Goal: Information Seeking & Learning: Learn about a topic

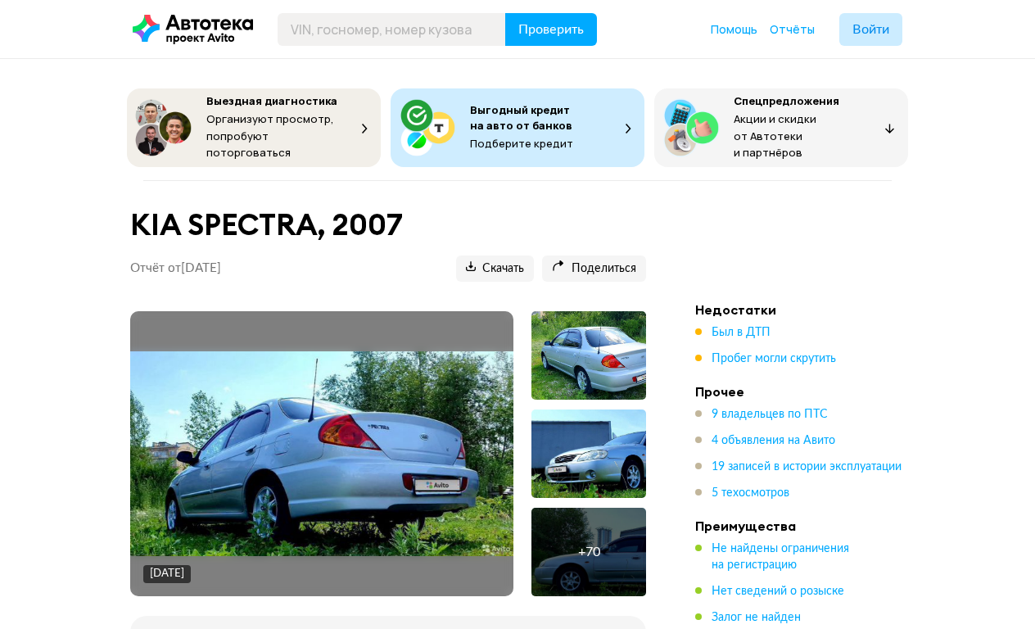
click at [458, 387] on img at bounding box center [321, 453] width 383 height 205
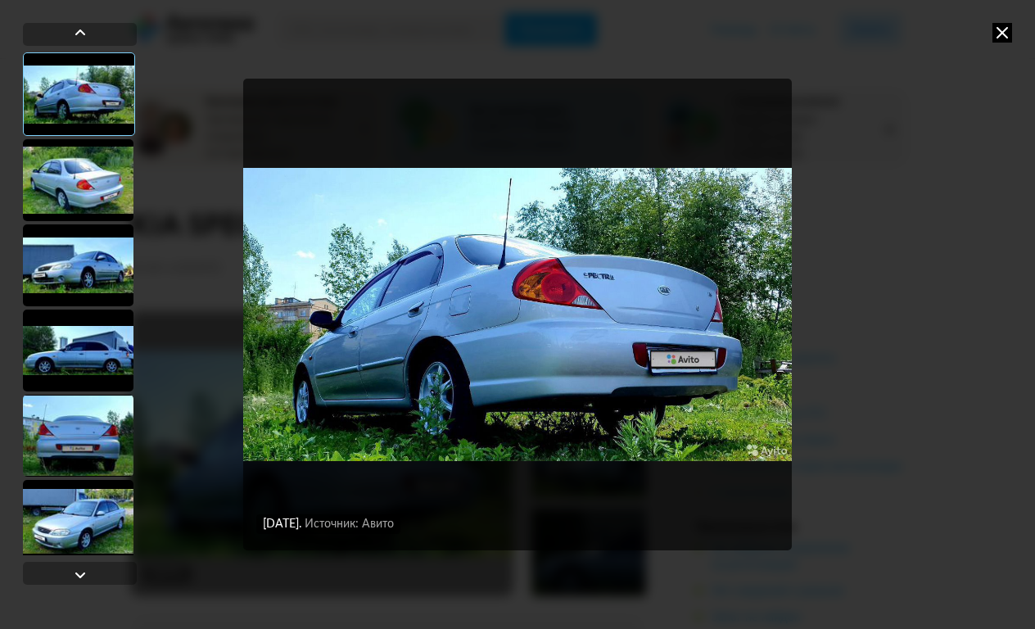
click at [97, 192] on div at bounding box center [78, 180] width 111 height 82
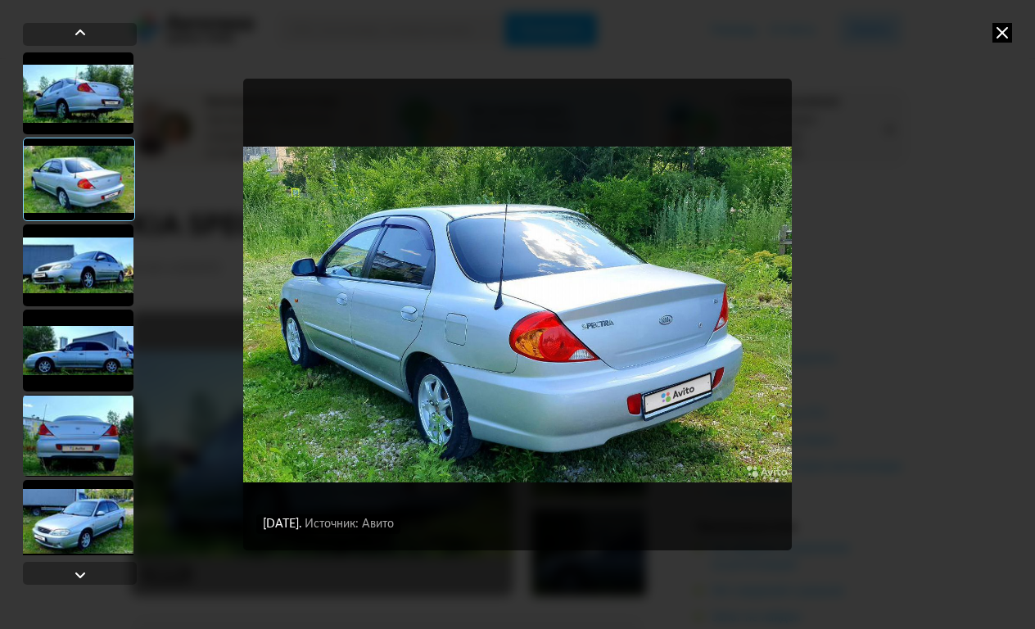
click at [97, 254] on div at bounding box center [78, 265] width 111 height 82
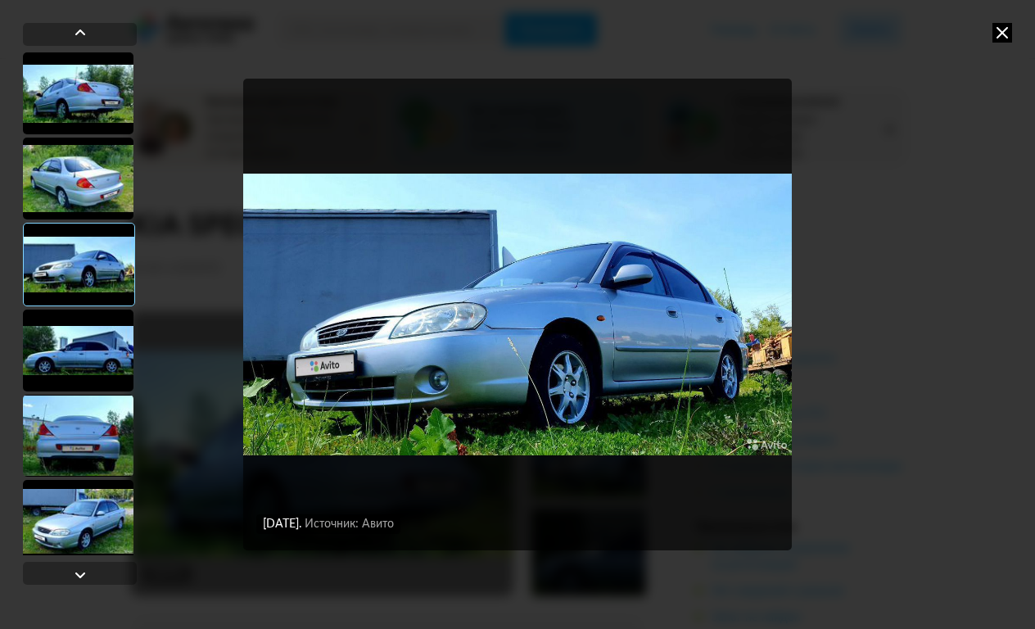
click at [102, 325] on div at bounding box center [78, 351] width 111 height 82
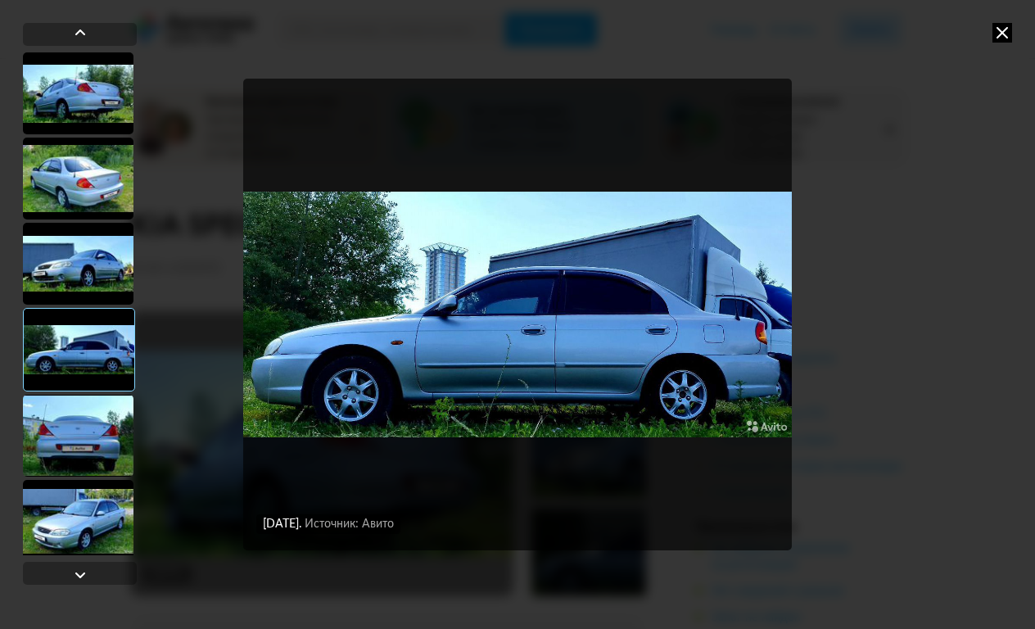
click at [106, 406] on div at bounding box center [78, 436] width 111 height 82
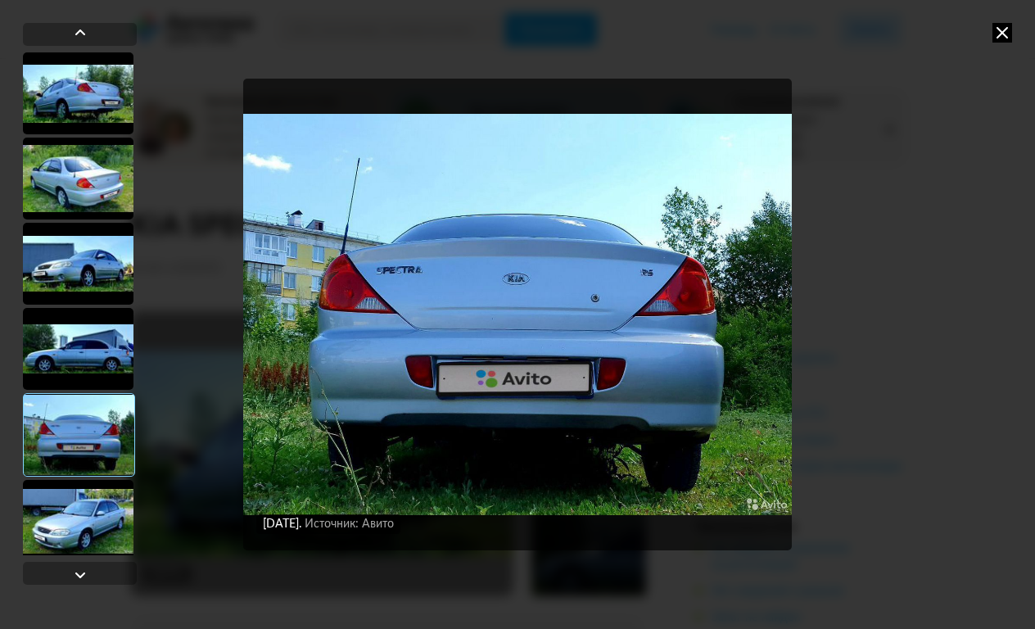
click at [96, 501] on div at bounding box center [78, 521] width 111 height 82
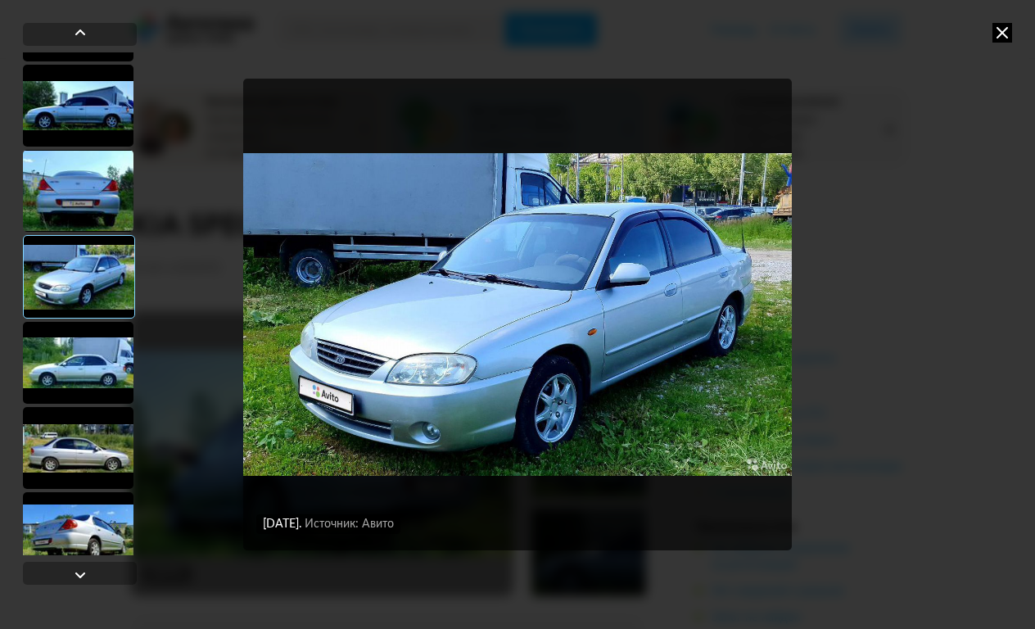
scroll to position [272, 0]
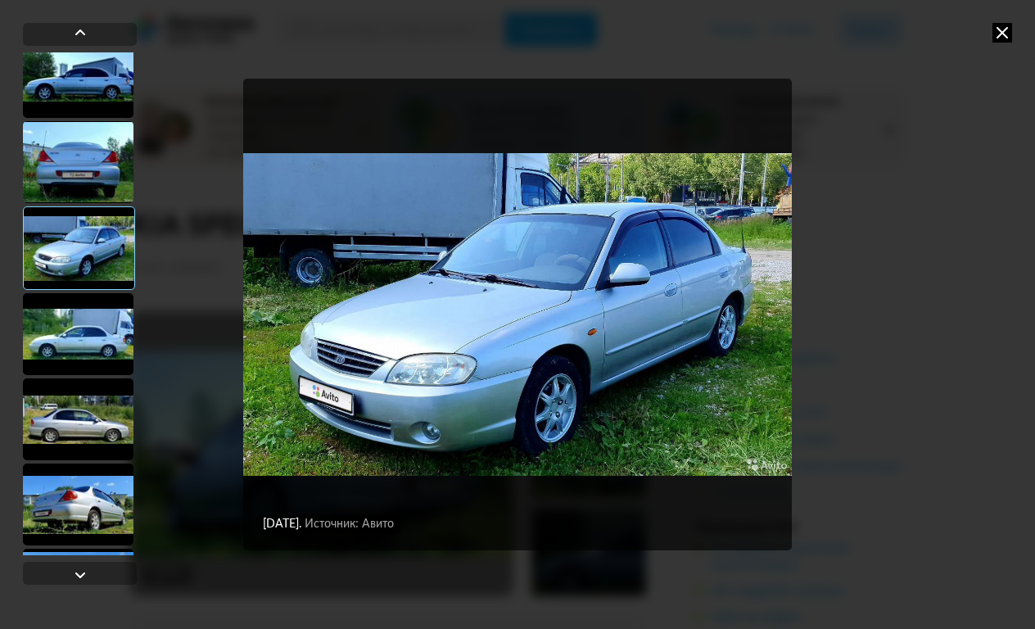
click at [86, 342] on div at bounding box center [78, 334] width 111 height 82
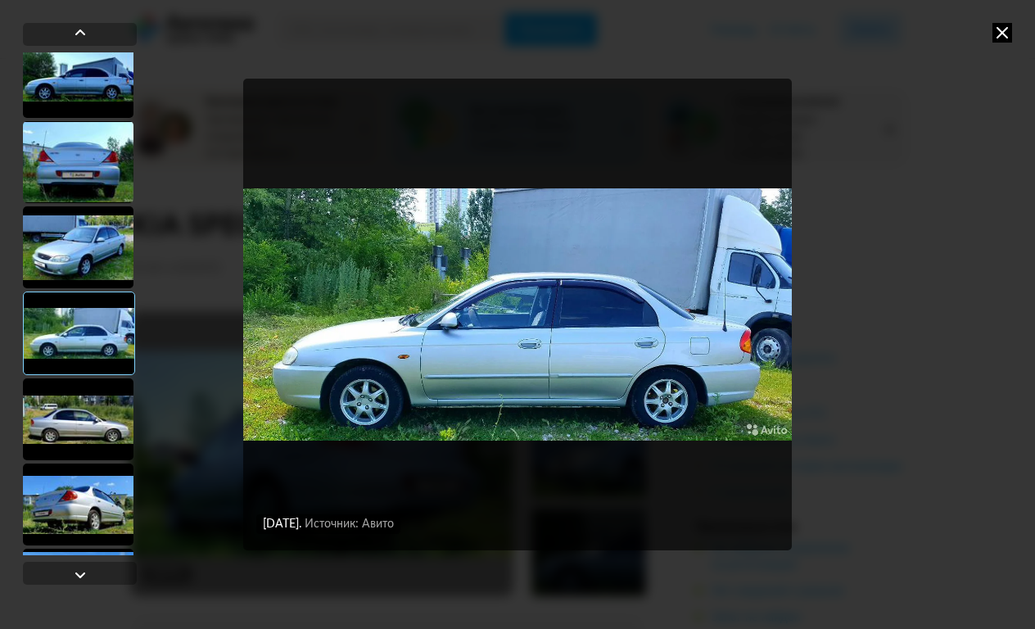
click at [98, 422] on div at bounding box center [78, 419] width 111 height 82
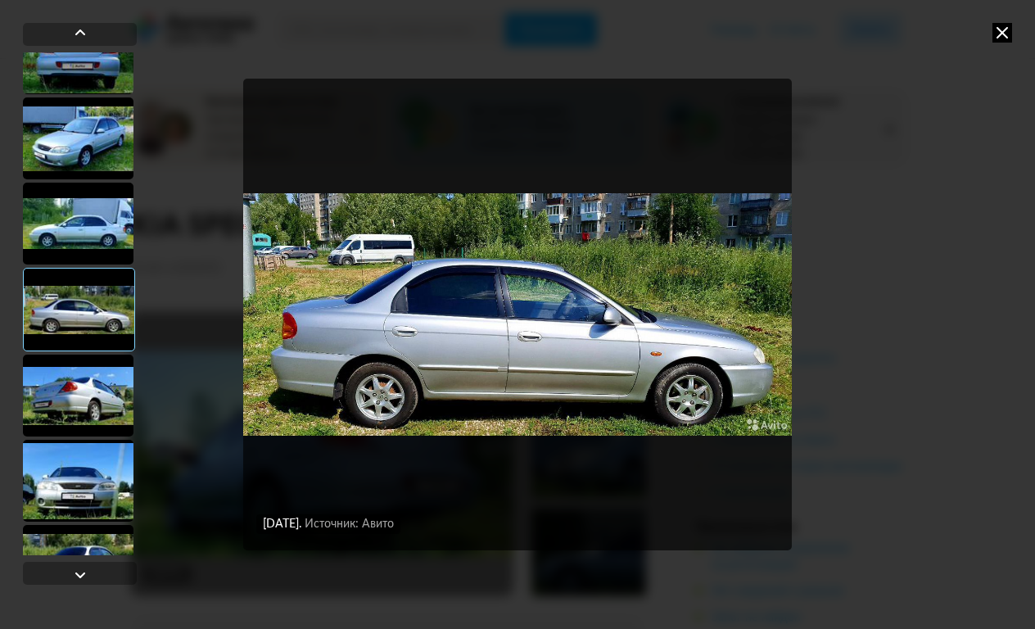
scroll to position [403, 0]
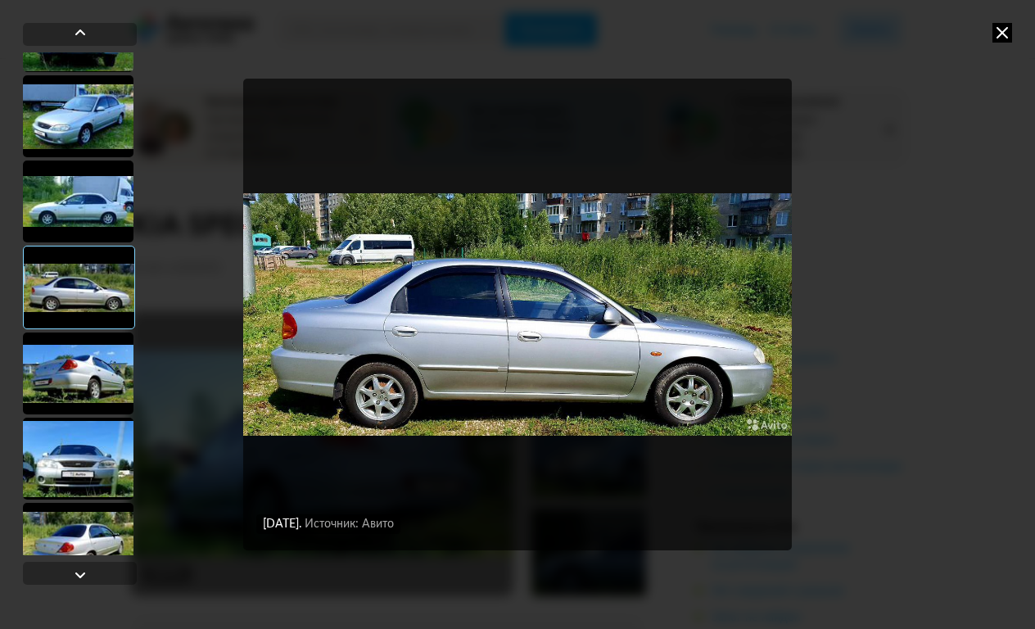
click at [98, 422] on div at bounding box center [78, 459] width 111 height 82
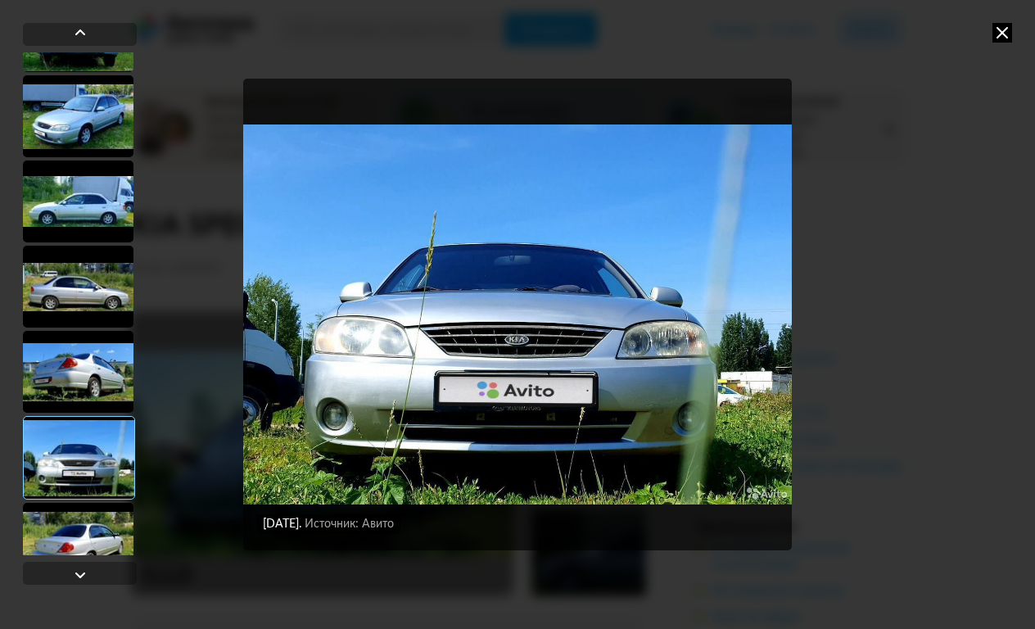
click at [88, 369] on div at bounding box center [78, 372] width 111 height 82
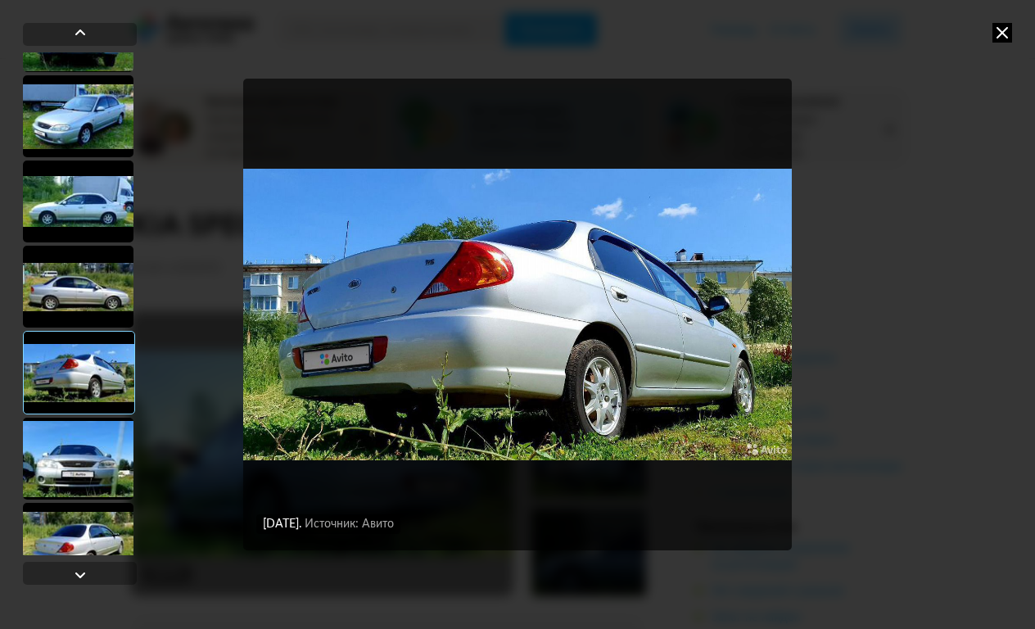
click at [104, 441] on div at bounding box center [78, 459] width 111 height 82
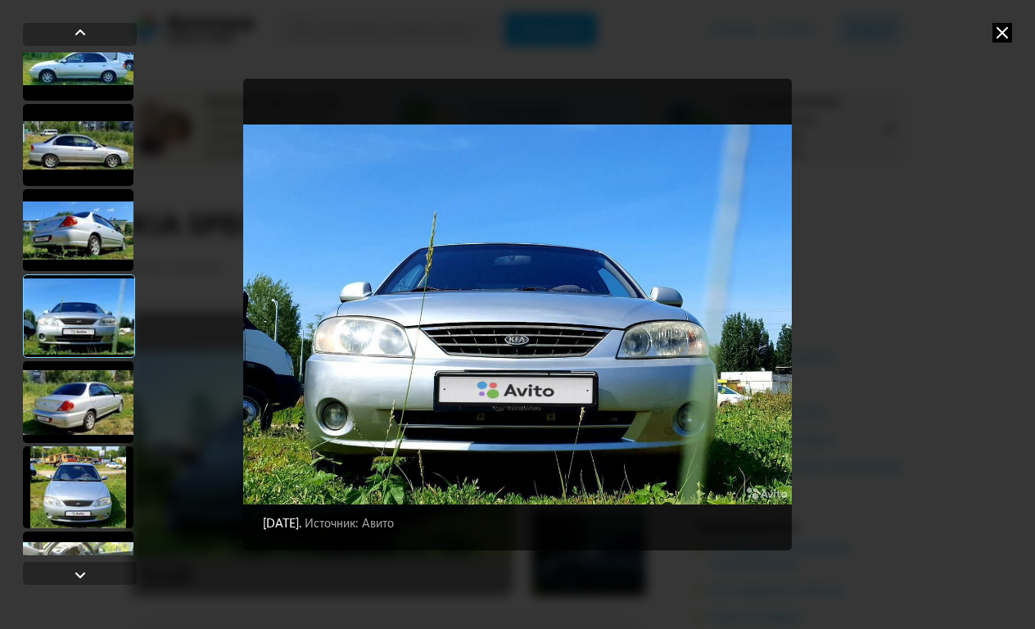
scroll to position [548, 0]
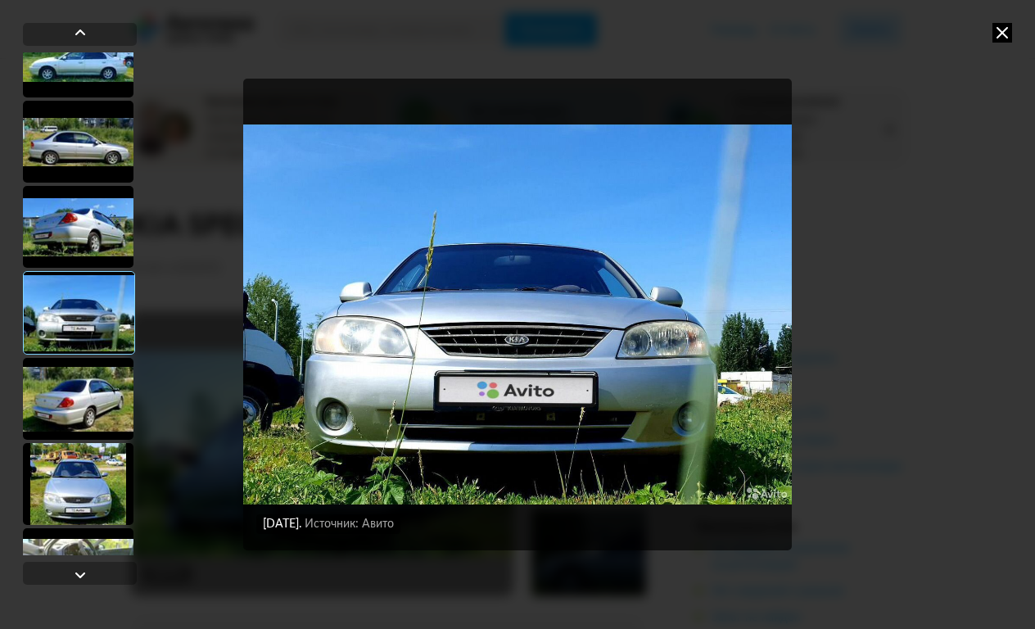
click at [103, 430] on div at bounding box center [78, 399] width 111 height 82
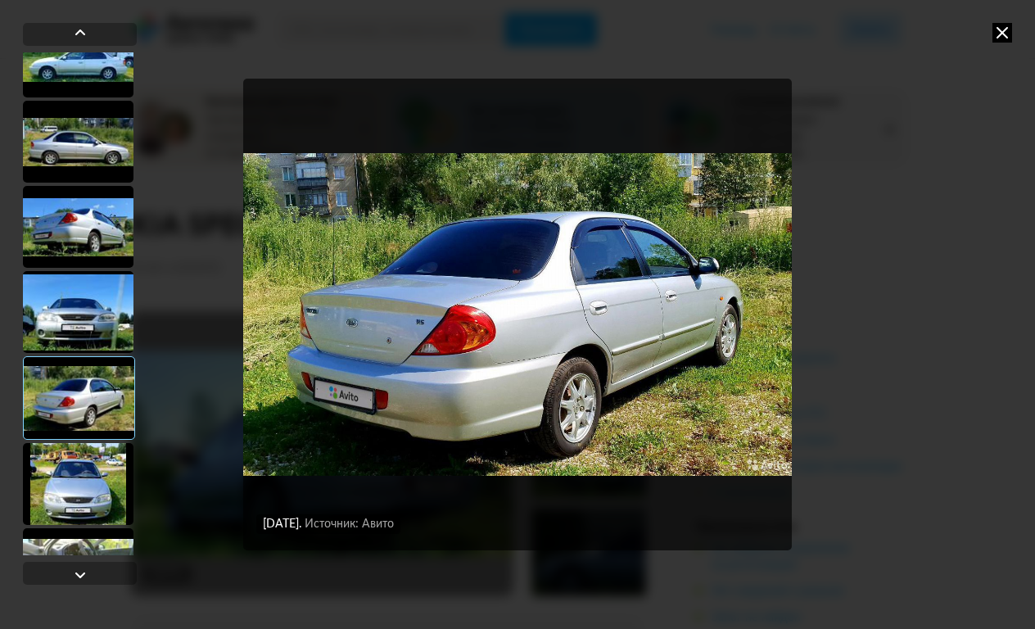
click at [86, 365] on div at bounding box center [79, 398] width 112 height 84
click at [86, 310] on div at bounding box center [78, 312] width 111 height 82
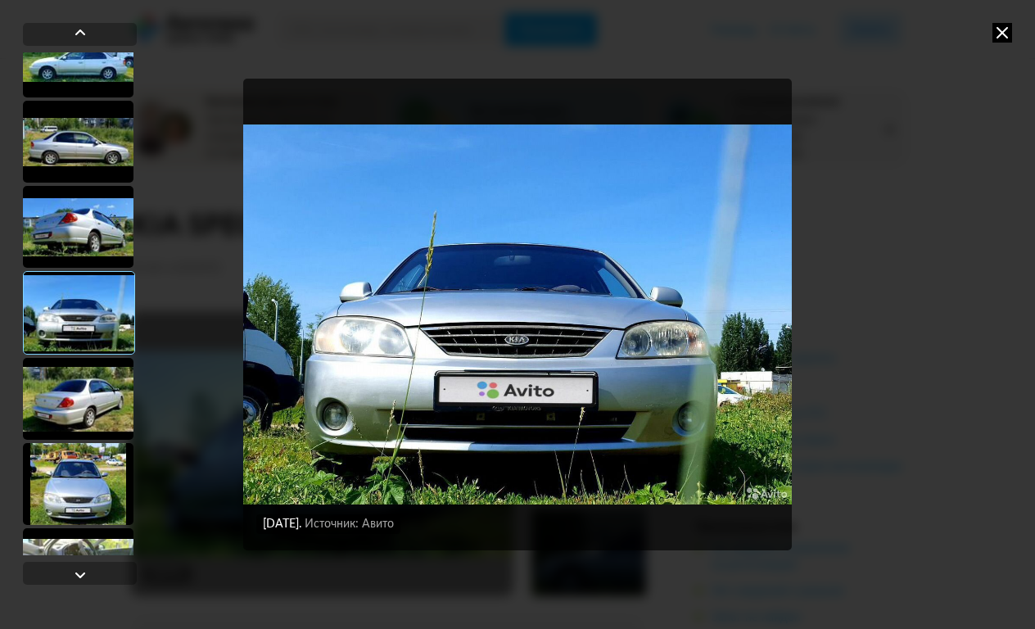
click at [96, 429] on div at bounding box center [78, 399] width 111 height 82
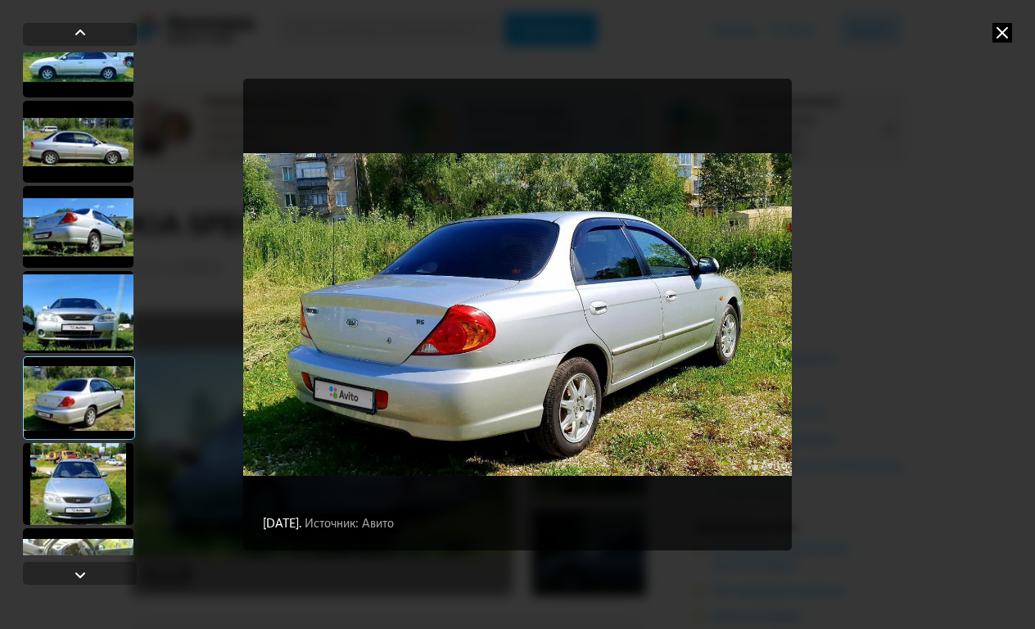
click at [112, 485] on div at bounding box center [78, 484] width 111 height 82
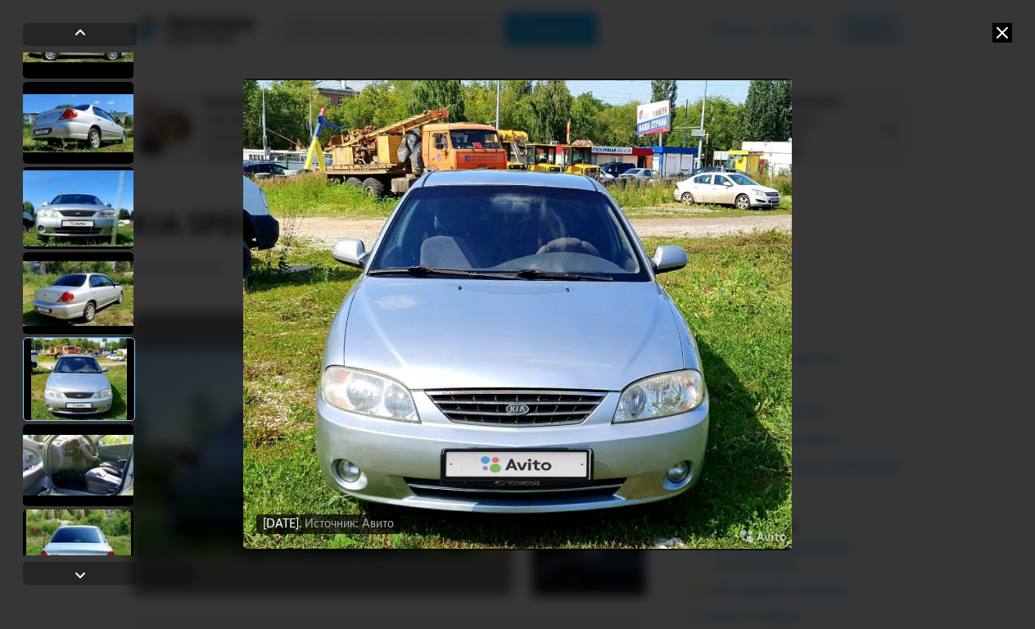
scroll to position [657, 0]
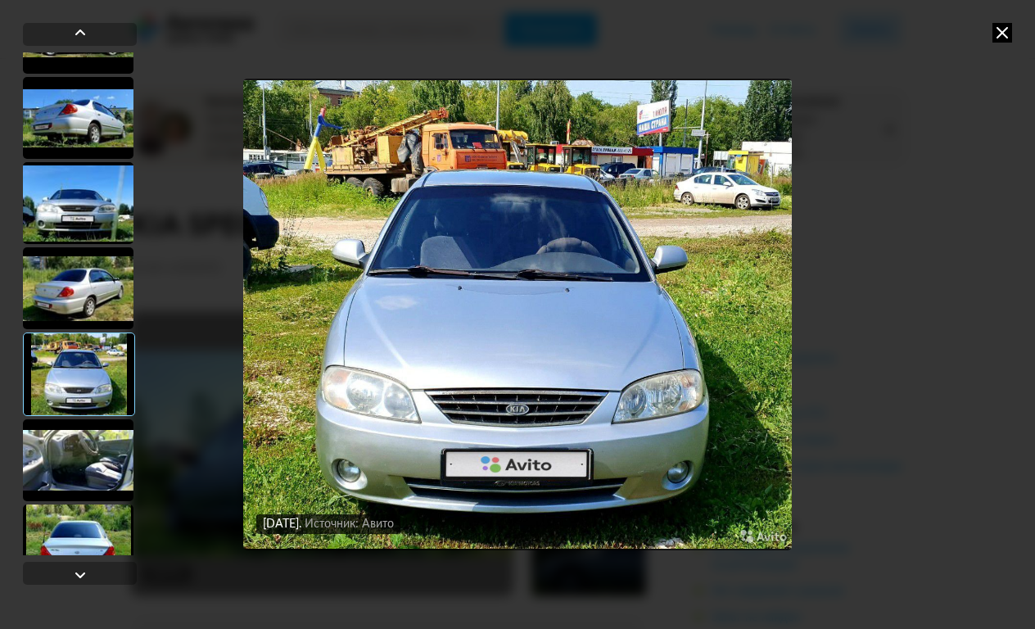
click at [111, 447] on div at bounding box center [78, 460] width 111 height 82
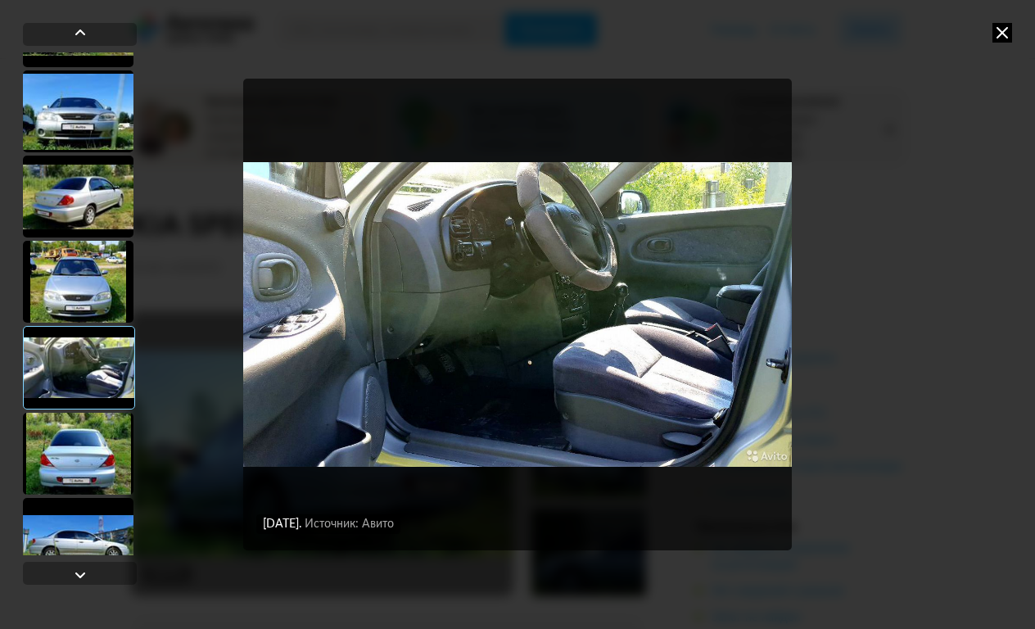
scroll to position [762, 0]
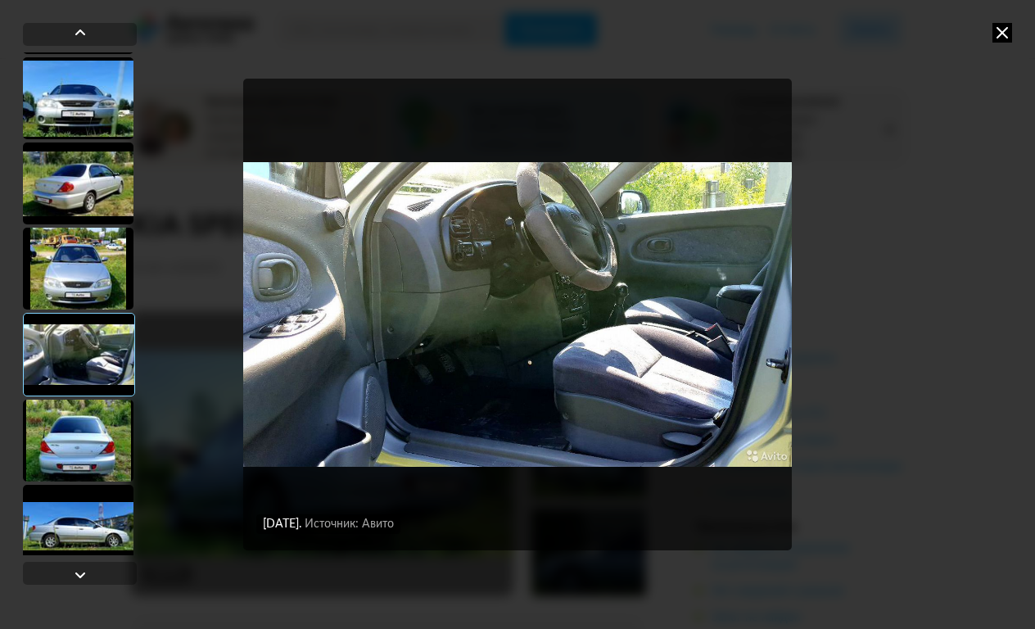
click at [98, 451] on div at bounding box center [78, 441] width 111 height 82
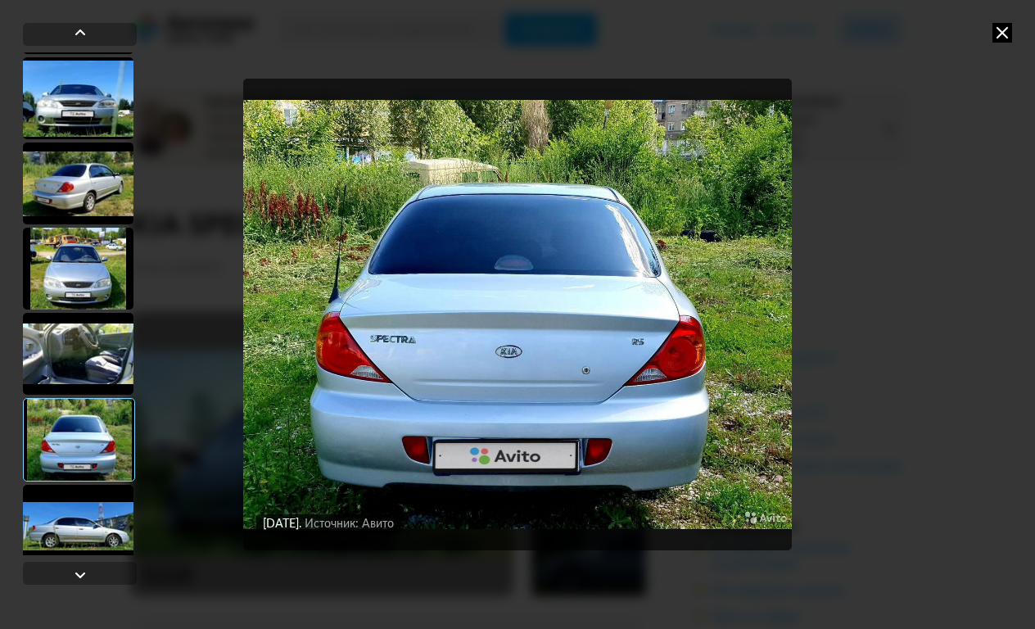
click at [115, 515] on div at bounding box center [78, 526] width 111 height 82
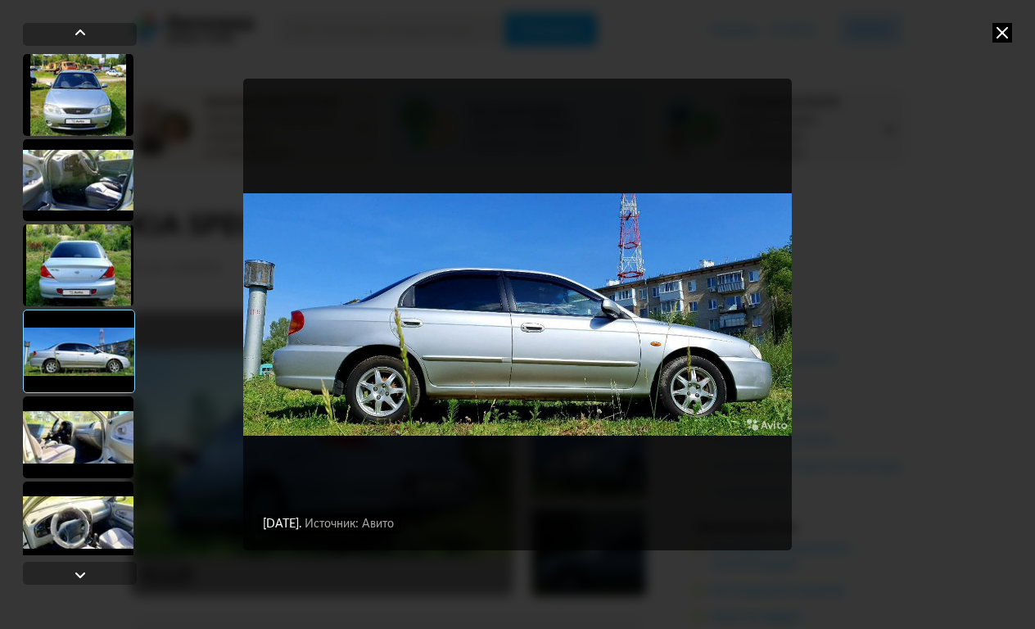
scroll to position [944, 0]
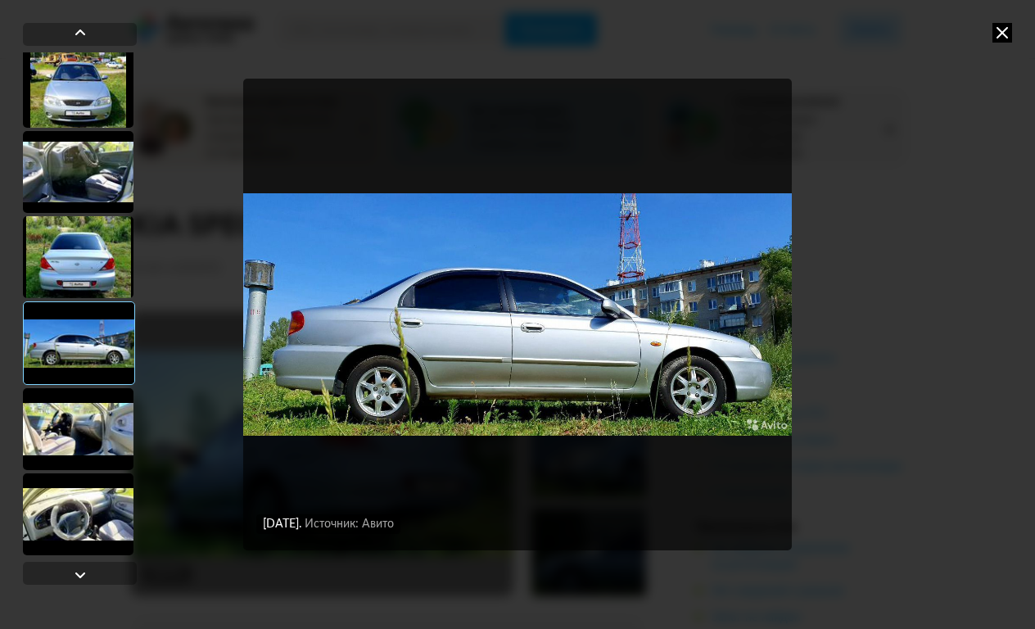
click at [99, 426] on div at bounding box center [78, 429] width 111 height 82
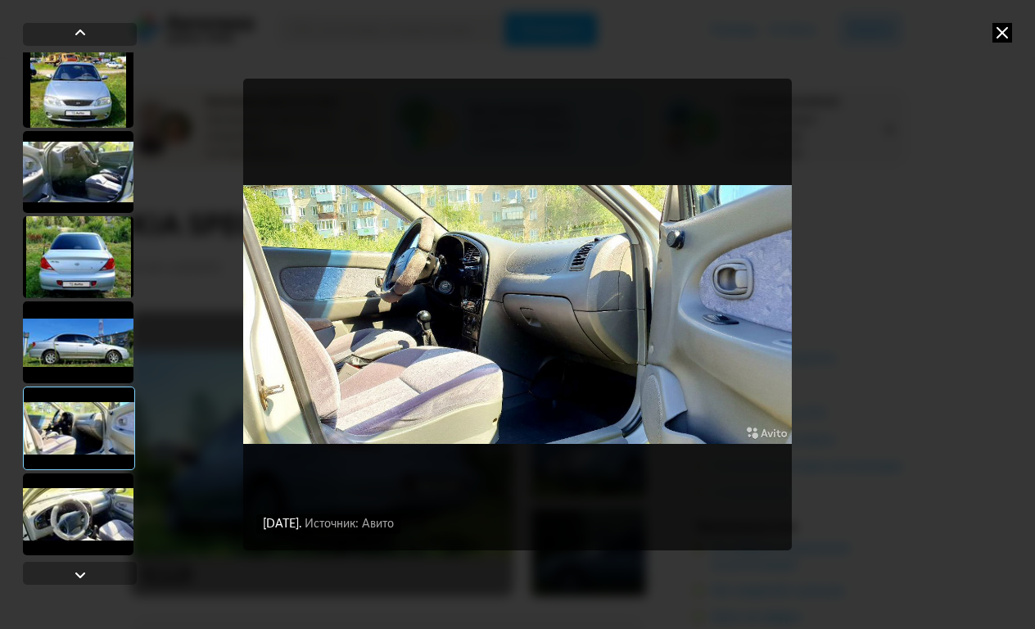
click at [115, 482] on div at bounding box center [78, 514] width 111 height 82
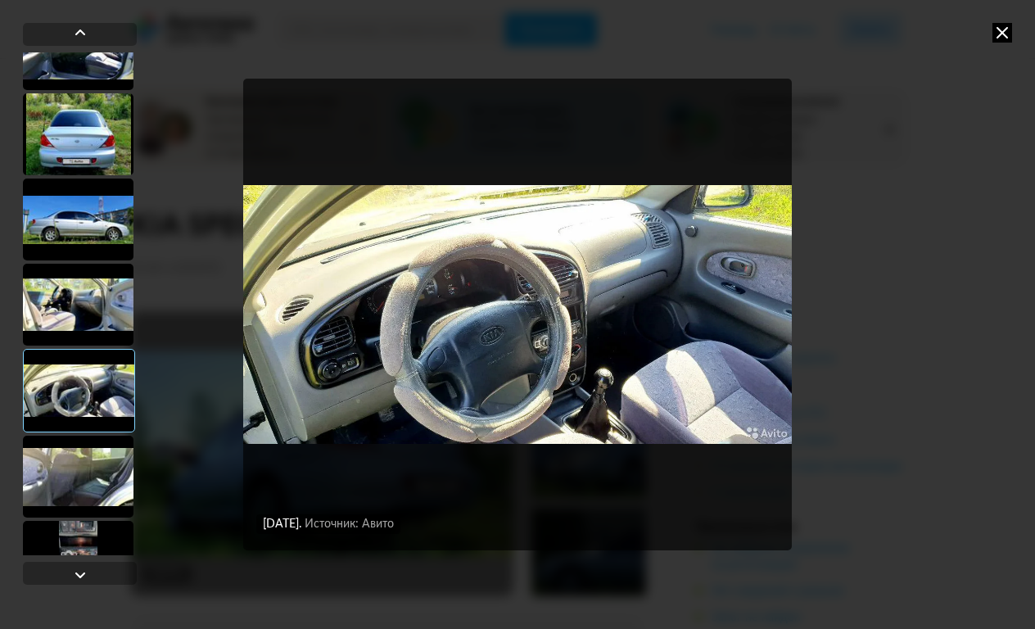
scroll to position [1065, 0]
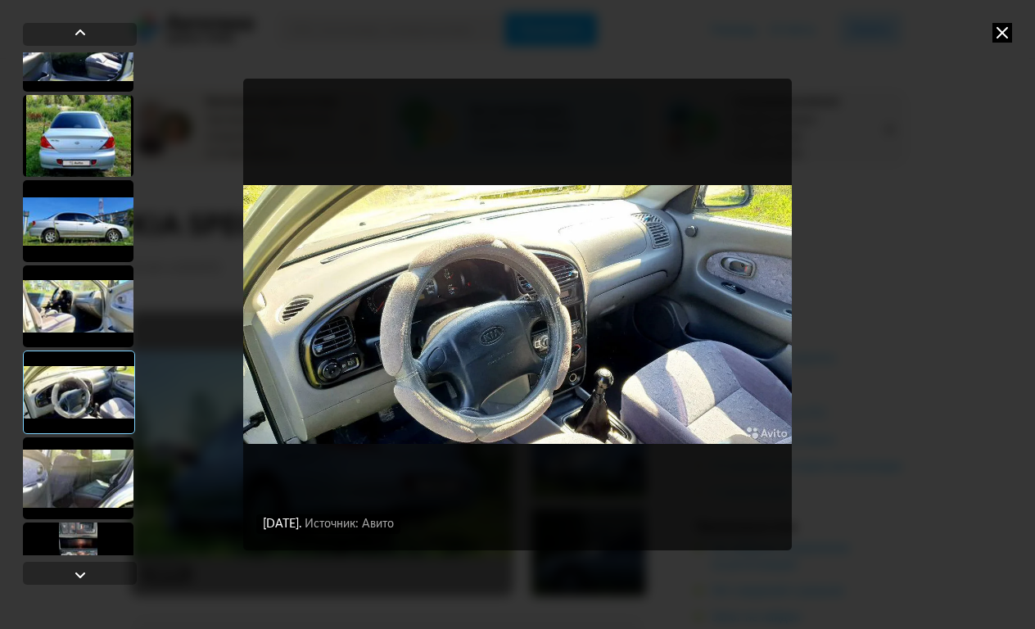
click at [115, 483] on div at bounding box center [78, 478] width 111 height 82
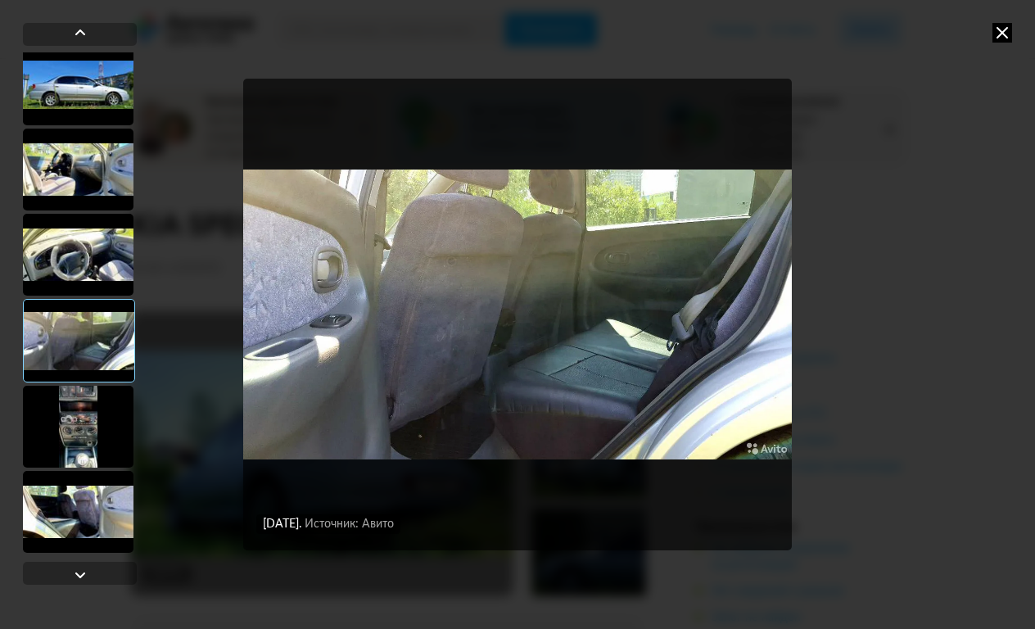
scroll to position [1206, 0]
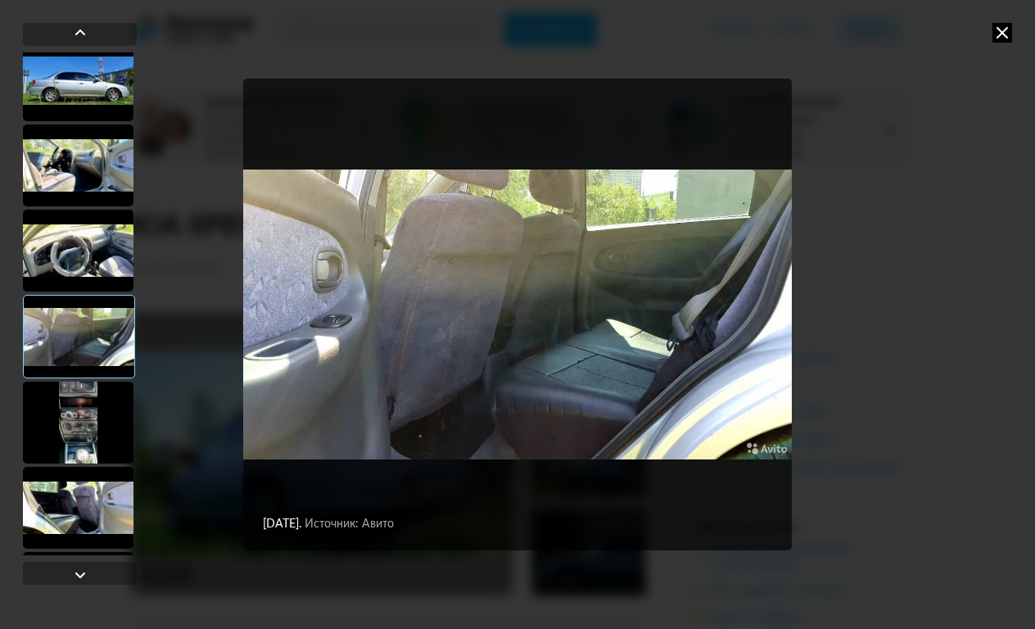
click at [97, 464] on div at bounding box center [80, 303] width 114 height 503
click at [84, 402] on div at bounding box center [78, 423] width 111 height 82
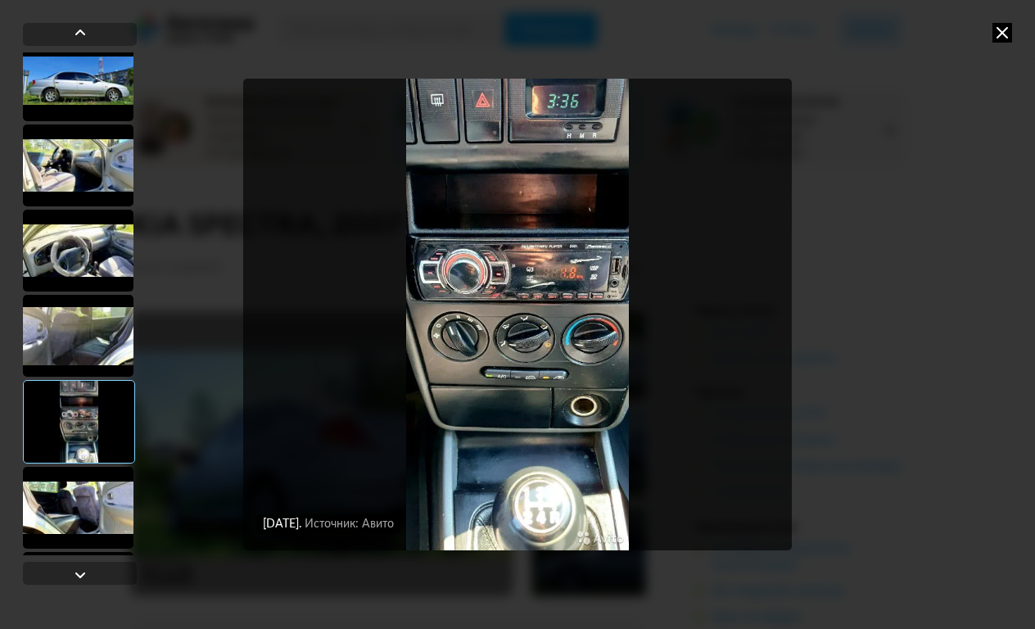
click at [107, 489] on div at bounding box center [78, 508] width 111 height 82
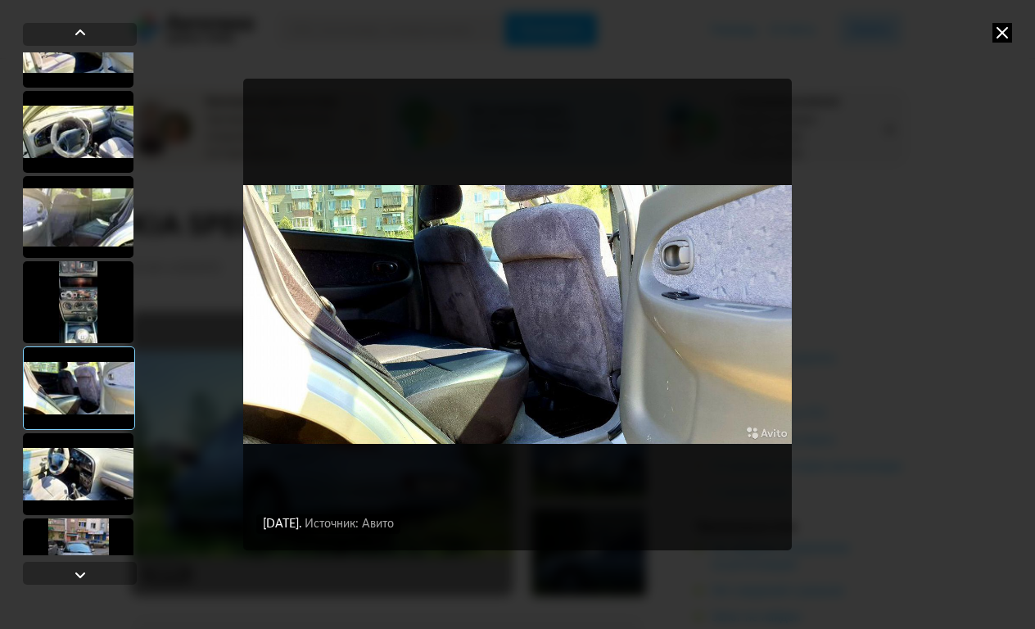
scroll to position [1332, 0]
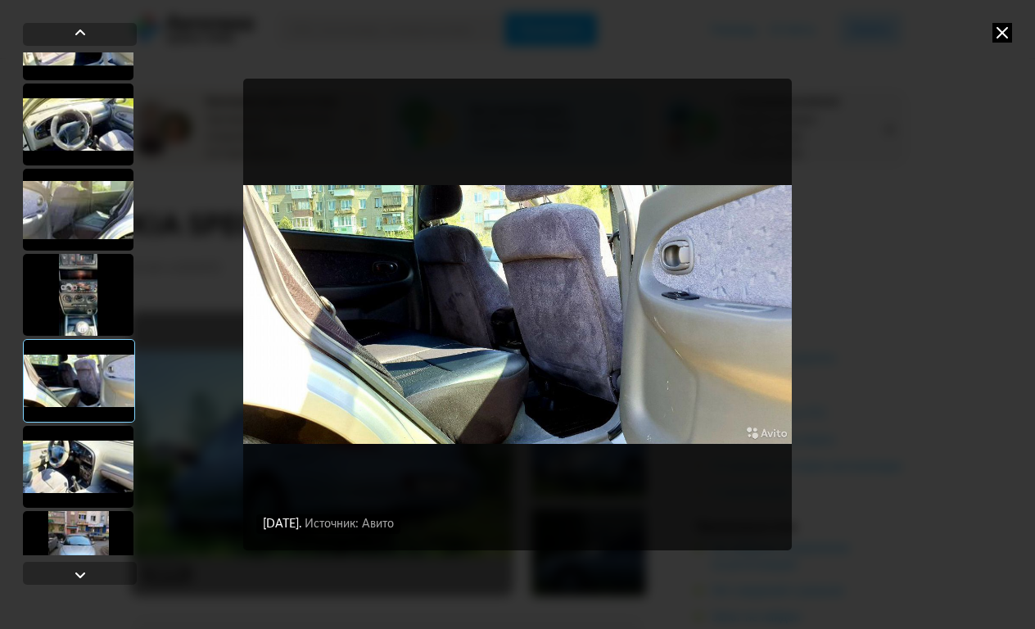
click at [93, 477] on div at bounding box center [78, 467] width 111 height 82
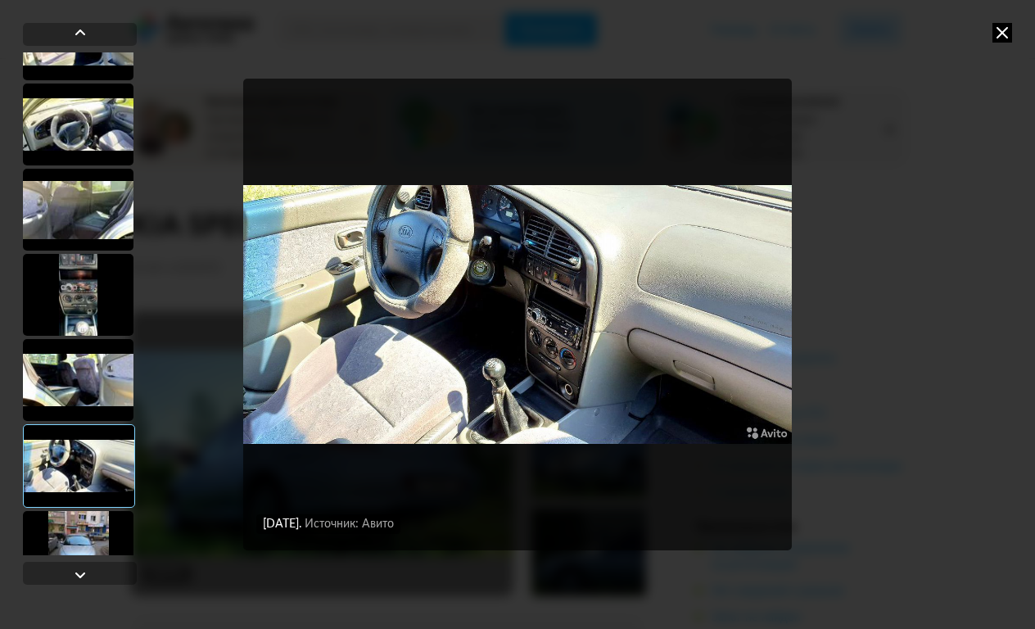
click at [95, 532] on div at bounding box center [78, 552] width 111 height 82
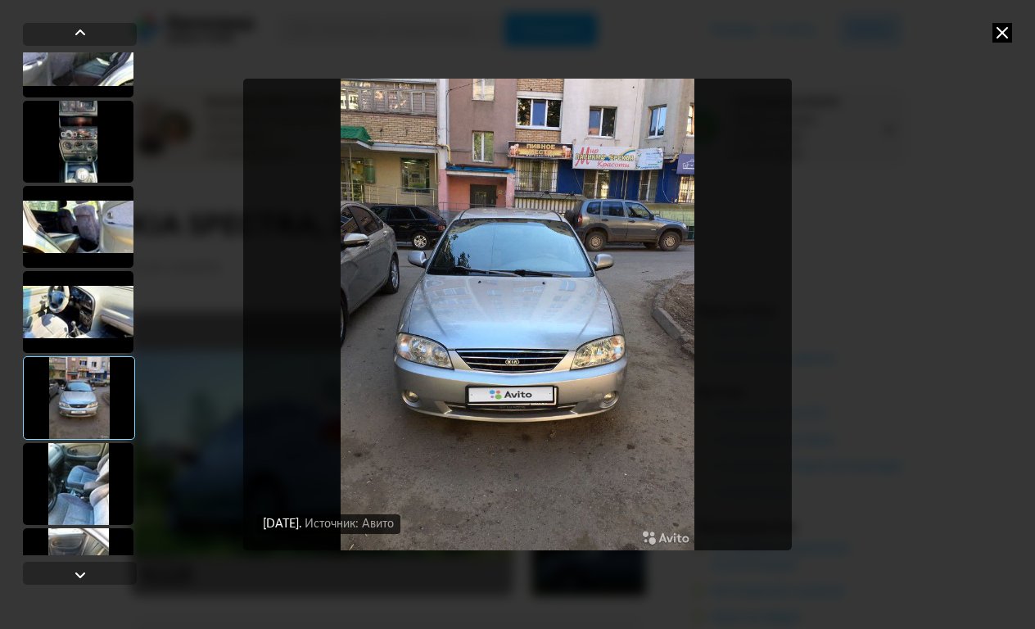
scroll to position [1484, 0]
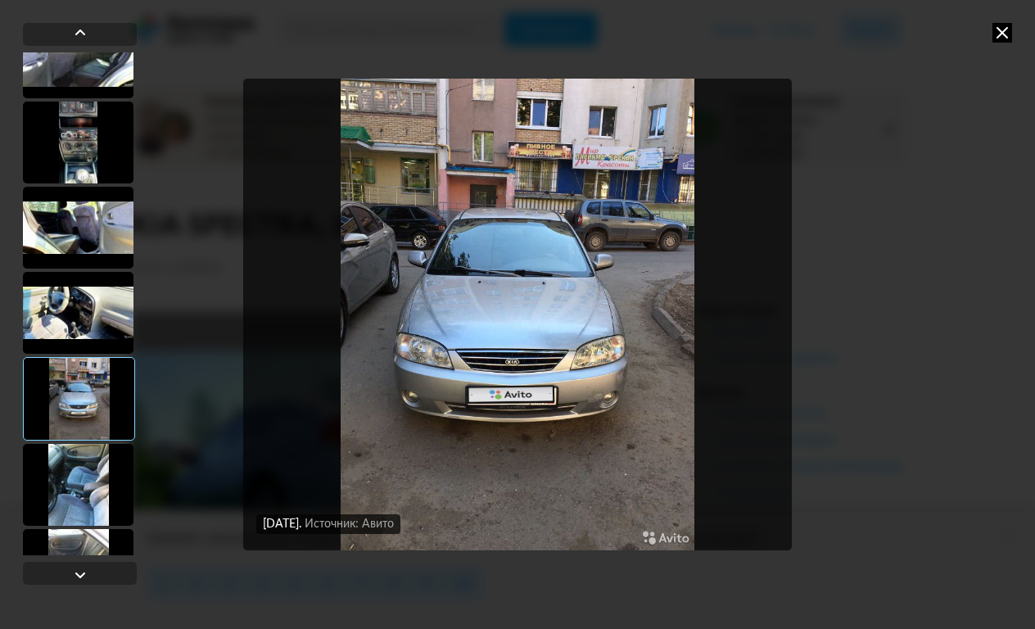
click at [74, 491] on div at bounding box center [78, 485] width 111 height 82
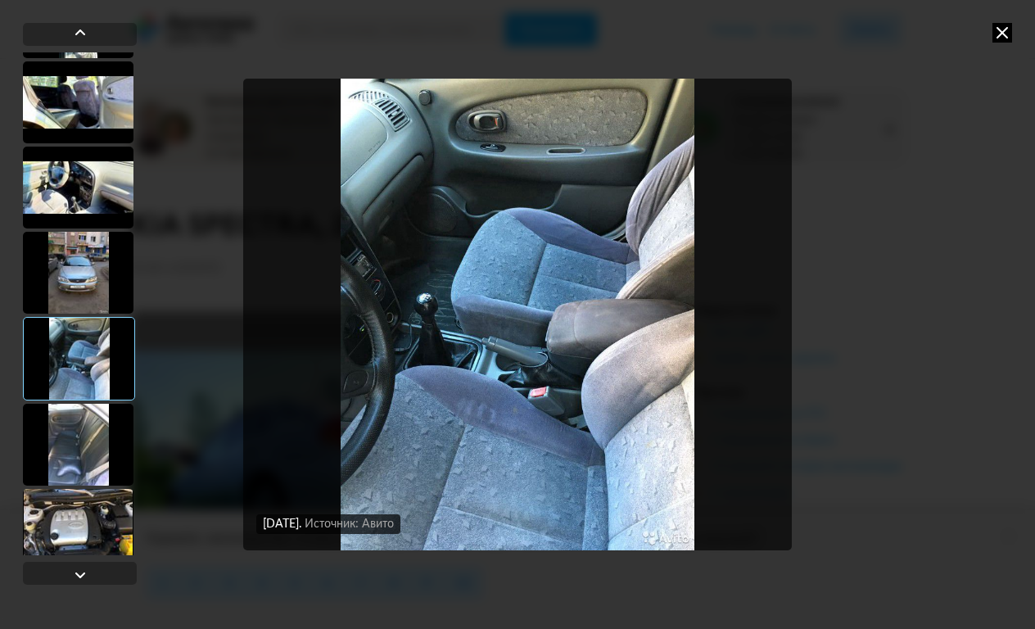
scroll to position [1628, 0]
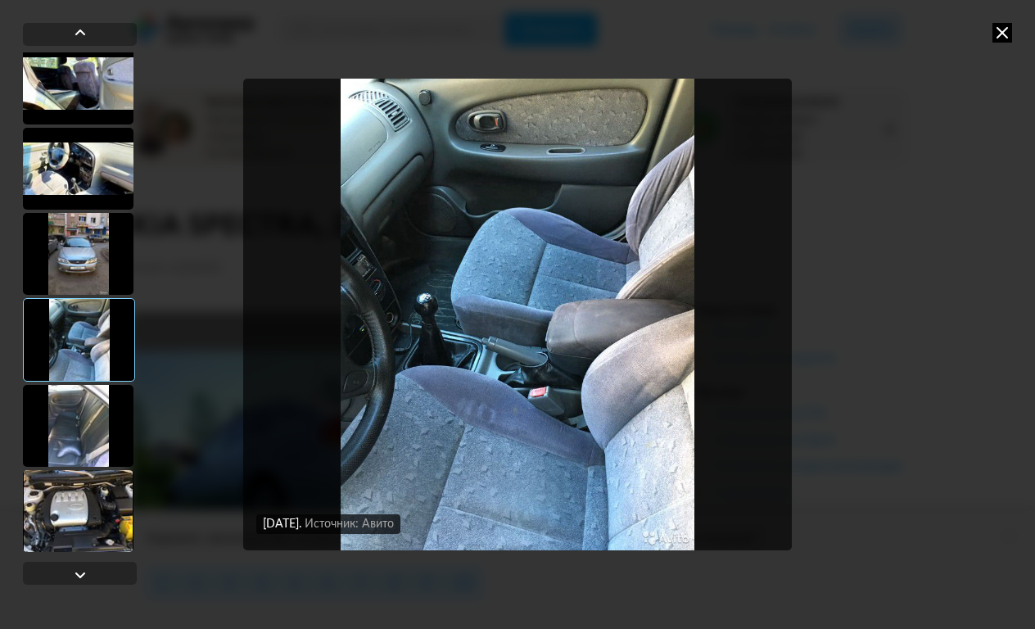
click at [68, 435] on div at bounding box center [78, 426] width 111 height 82
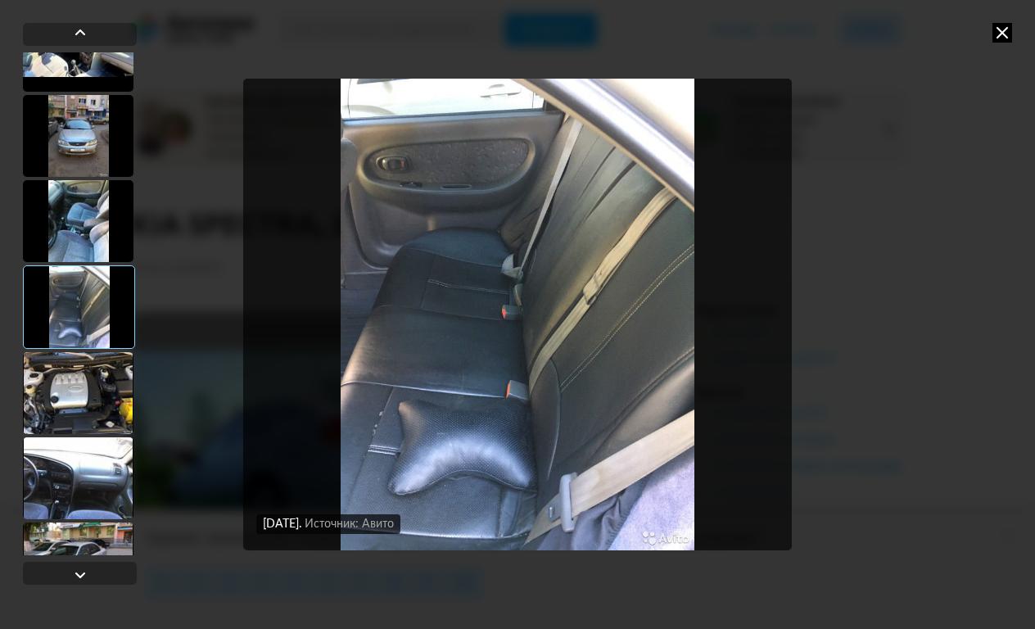
scroll to position [1759, 0]
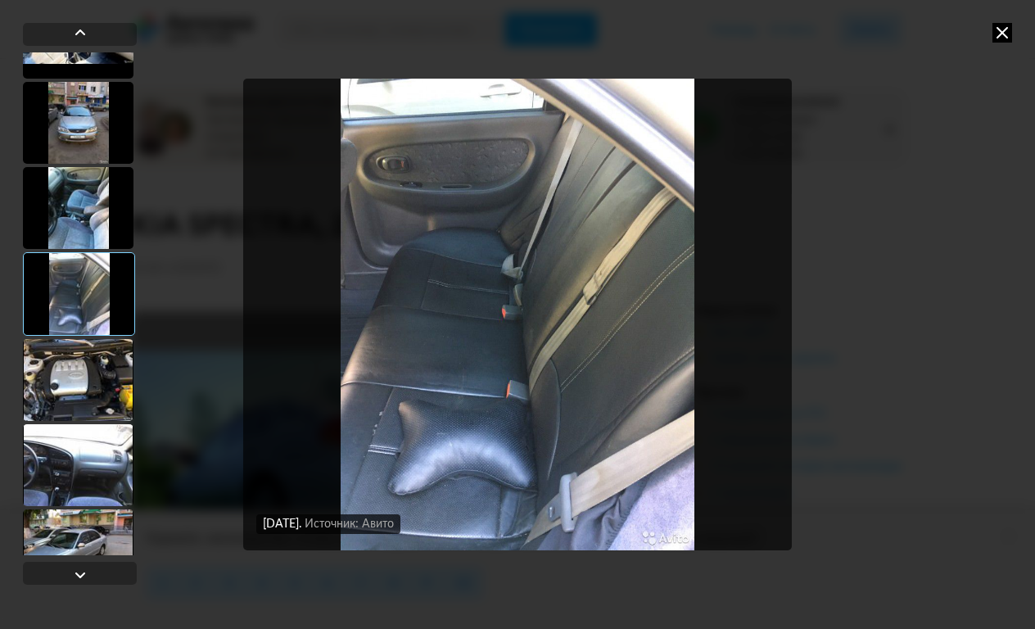
click at [76, 384] on div at bounding box center [78, 380] width 111 height 82
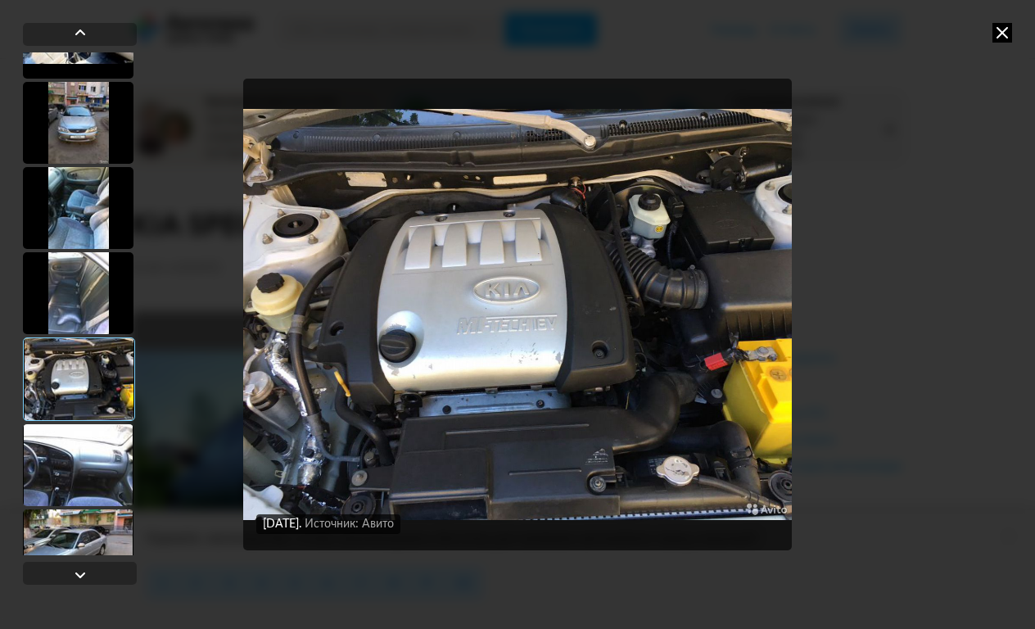
click at [116, 466] on div at bounding box center [78, 465] width 111 height 82
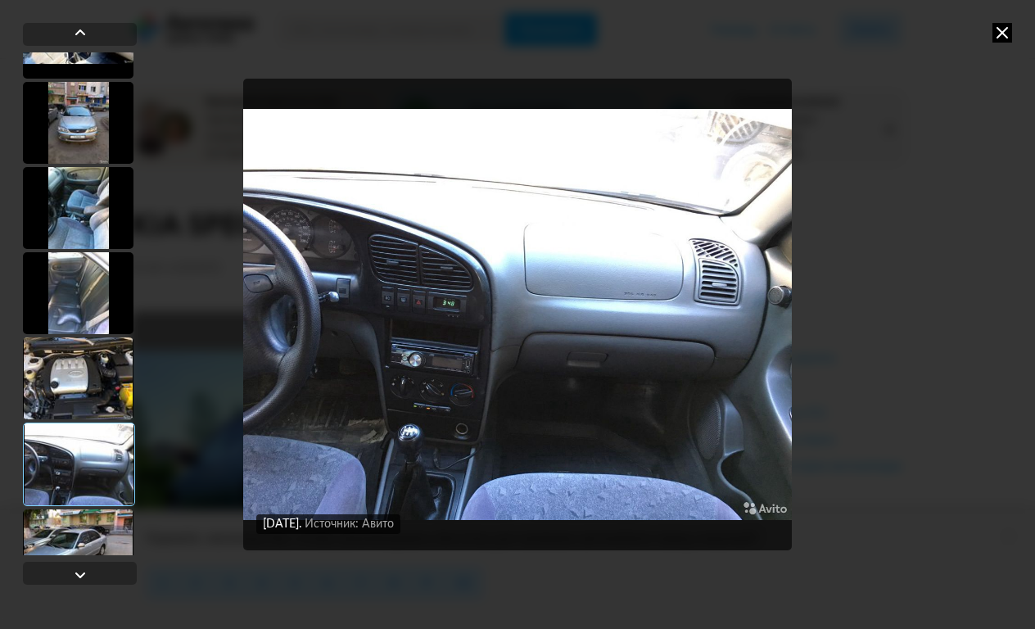
click at [116, 523] on div at bounding box center [78, 550] width 111 height 82
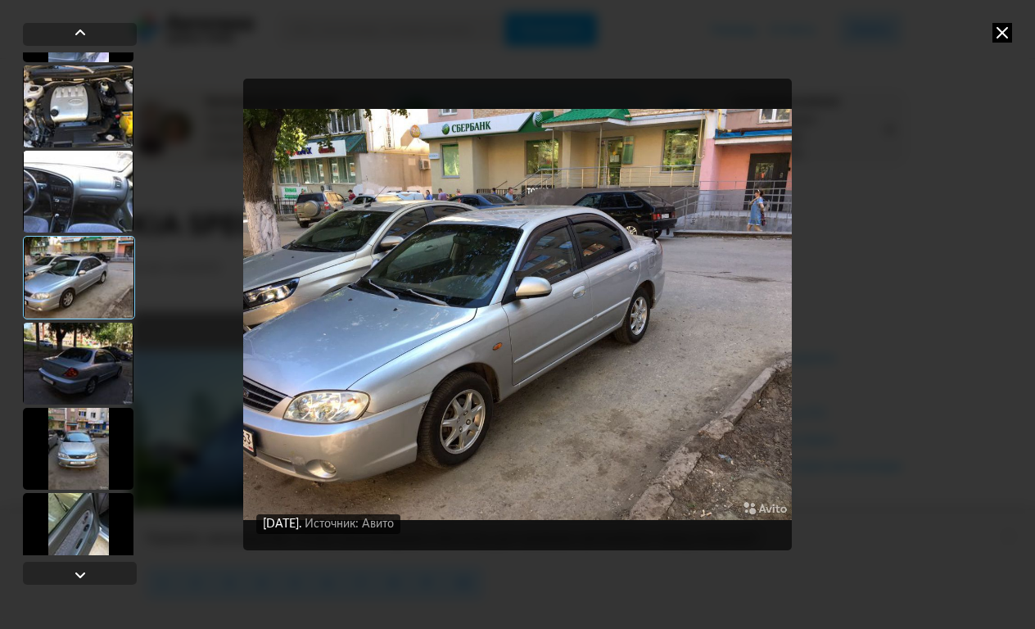
scroll to position [2071, 0]
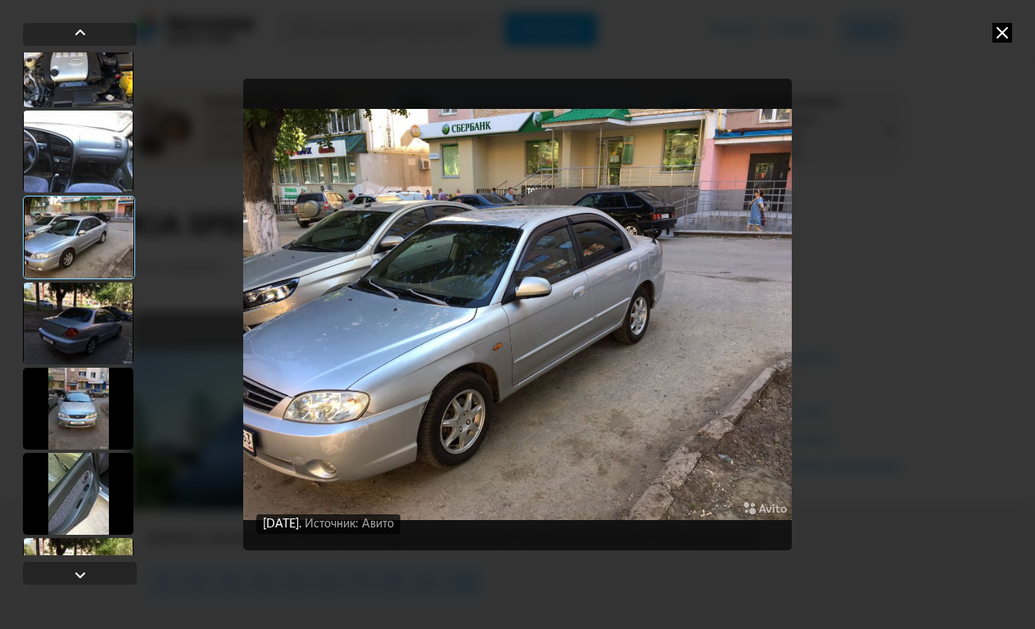
click at [52, 319] on div at bounding box center [78, 324] width 111 height 82
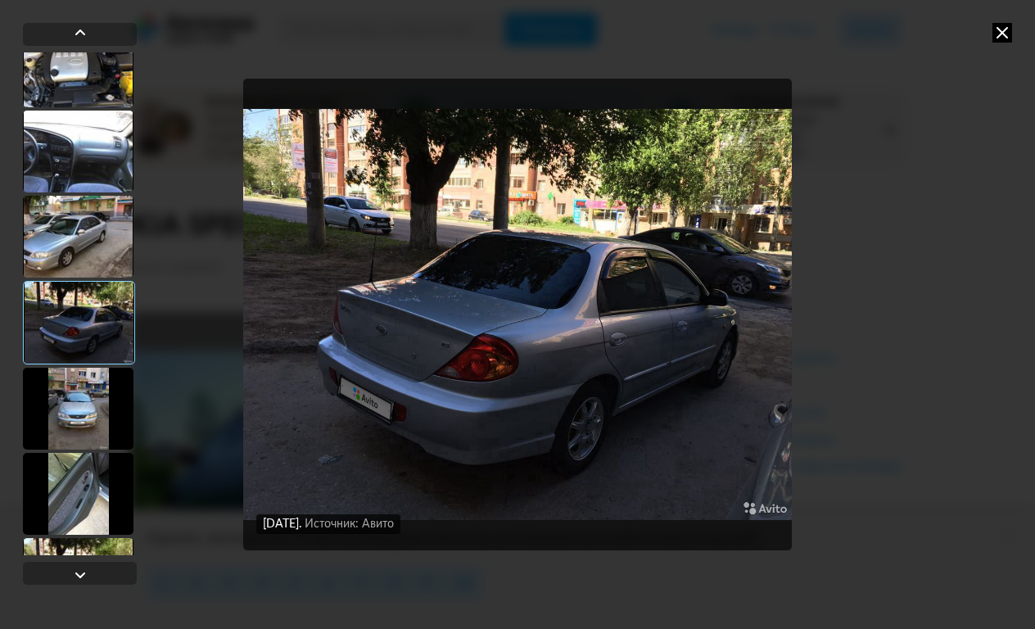
click at [62, 412] on div at bounding box center [78, 409] width 111 height 82
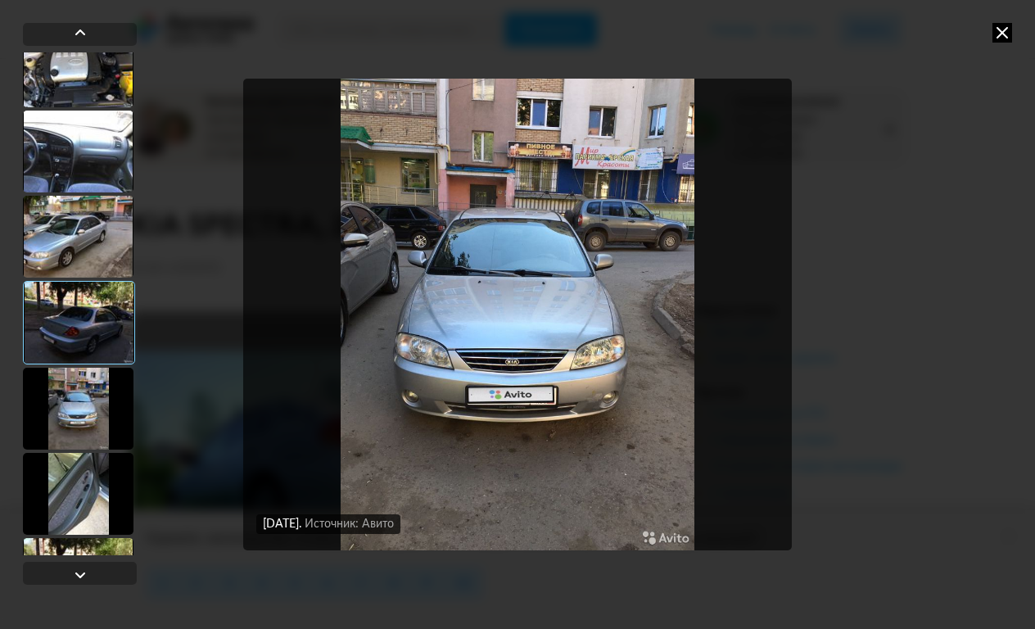
click at [79, 527] on div at bounding box center [78, 494] width 111 height 82
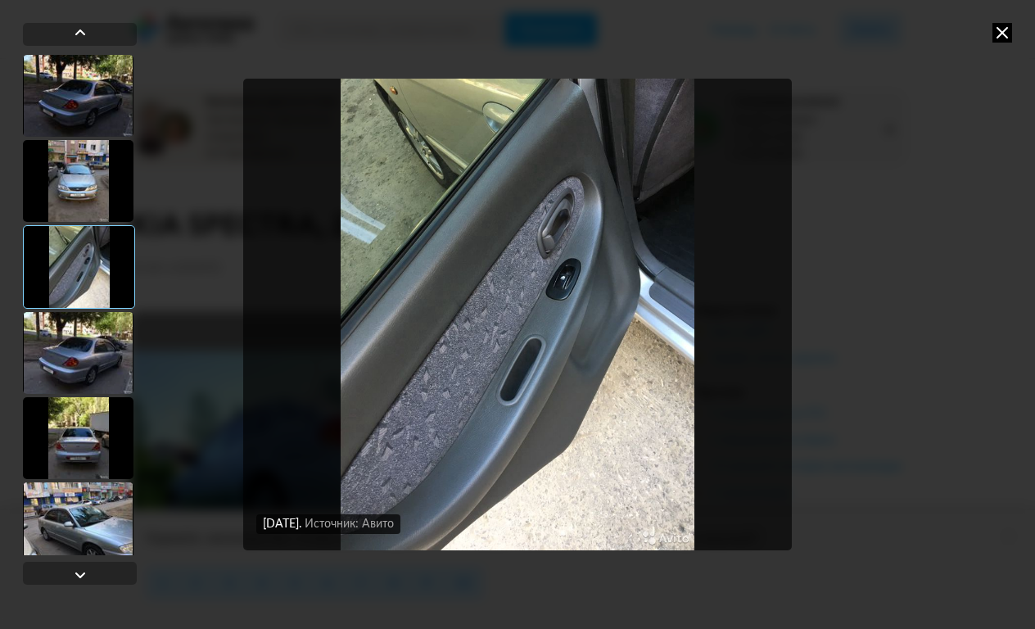
scroll to position [2306, 0]
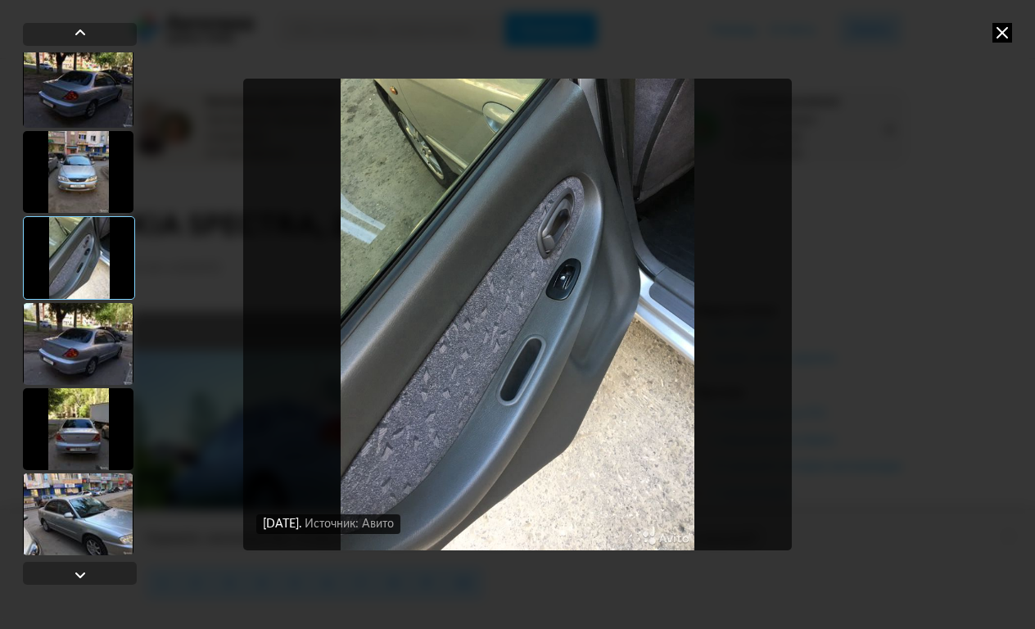
click at [81, 449] on div at bounding box center [78, 429] width 111 height 82
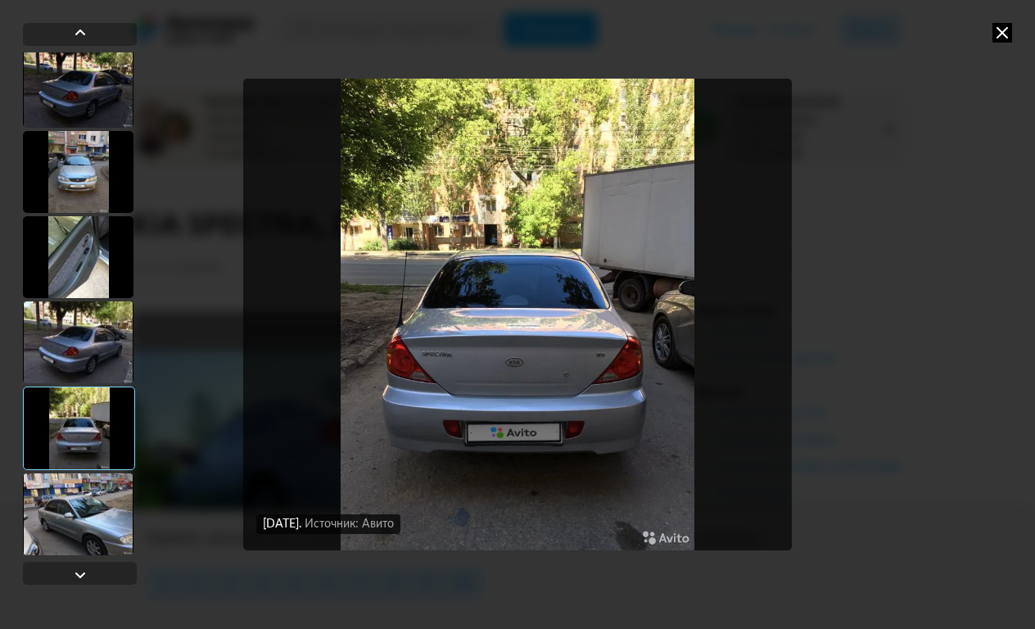
click at [95, 508] on div at bounding box center [78, 514] width 111 height 82
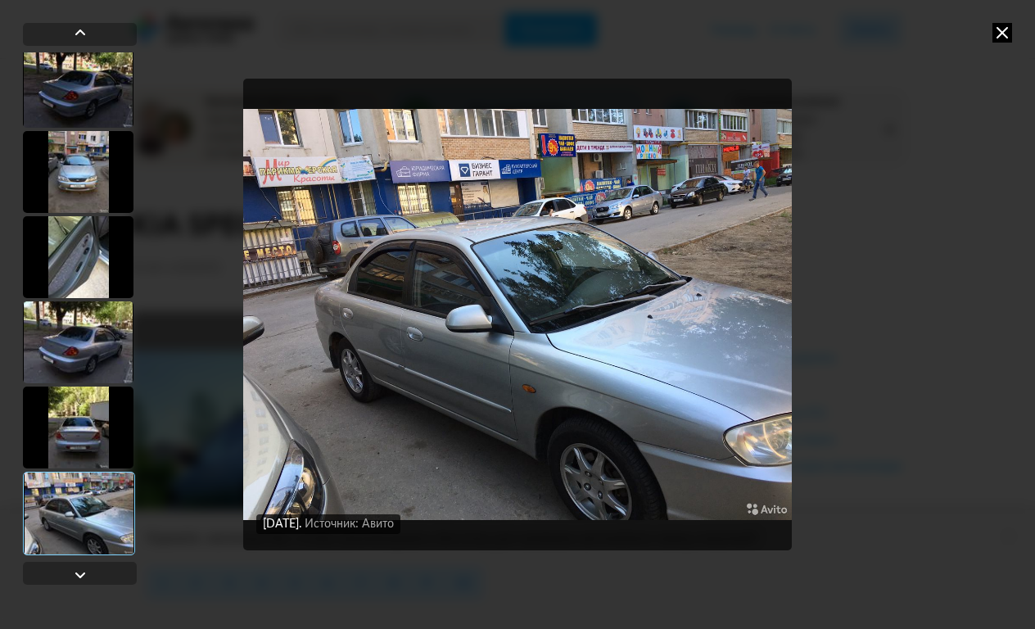
click at [1002, 32] on icon at bounding box center [1003, 33] width 20 height 20
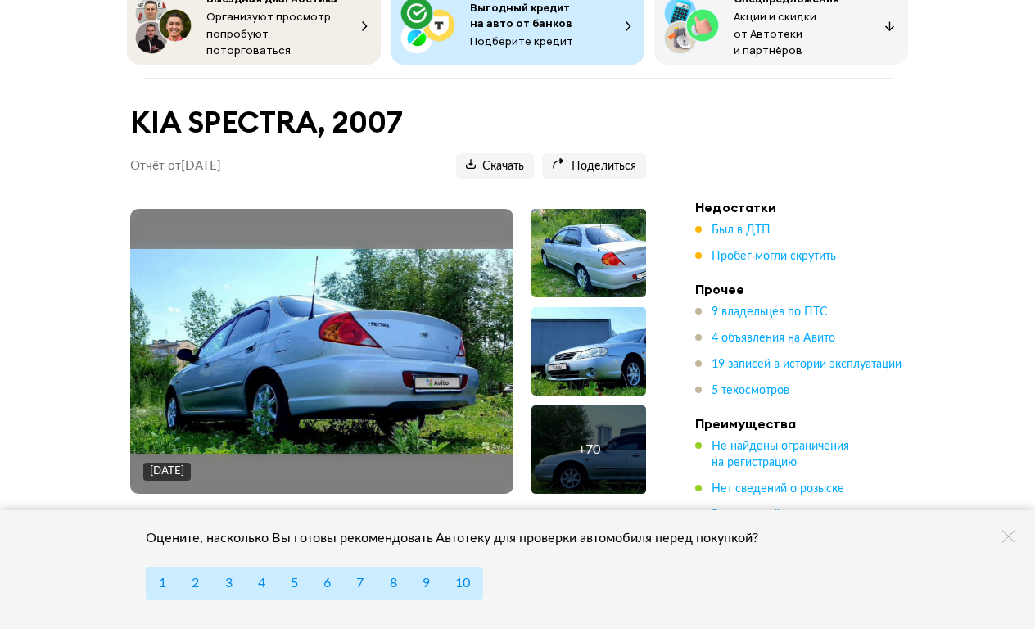
scroll to position [87, 0]
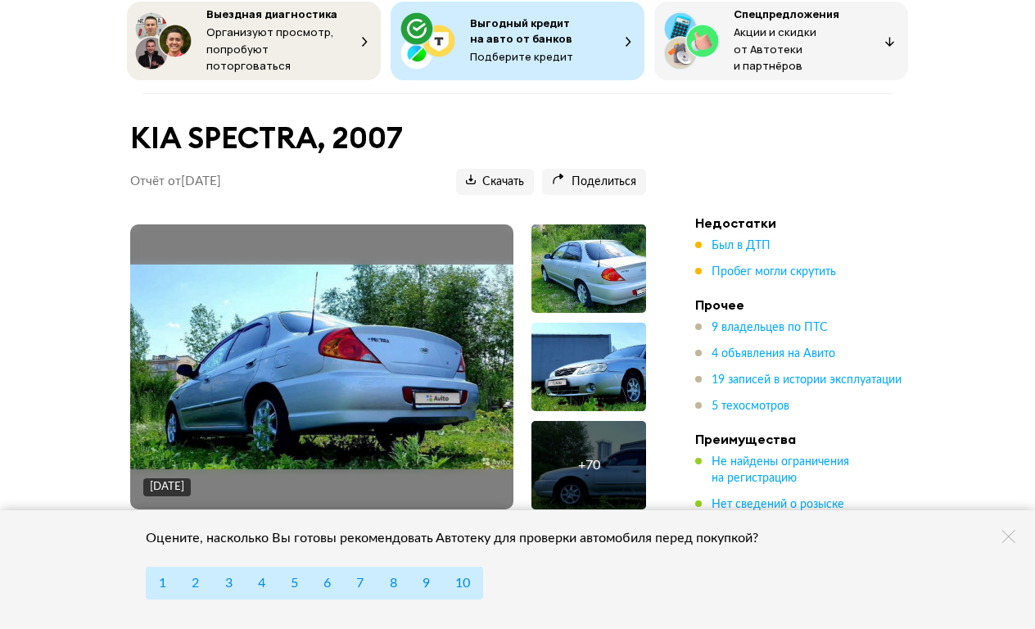
click at [310, 140] on h1 "KIA SPECTRA, 2007" at bounding box center [388, 137] width 516 height 35
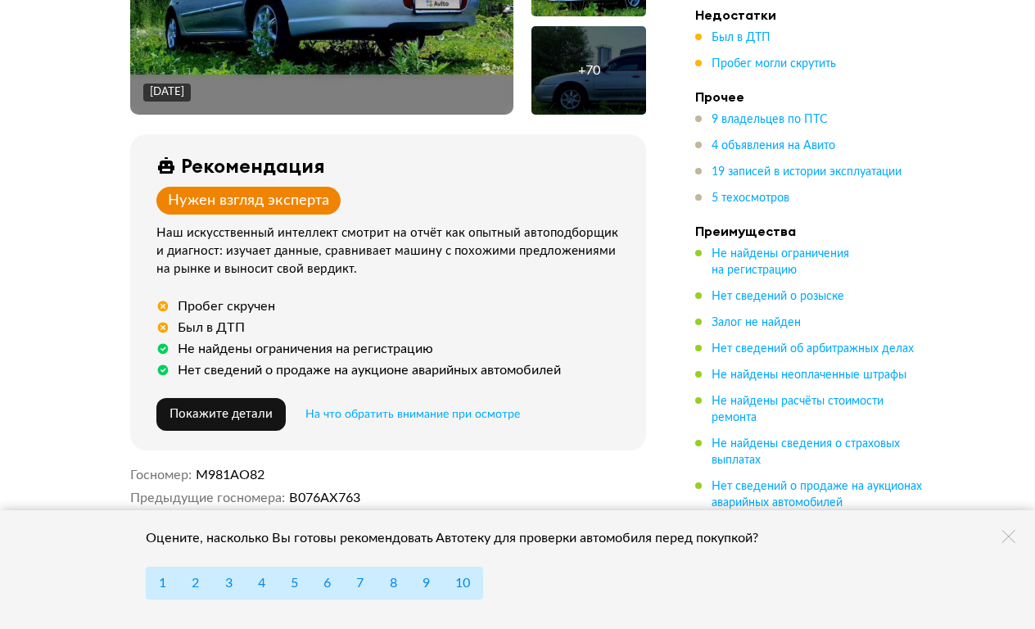
scroll to position [483, 0]
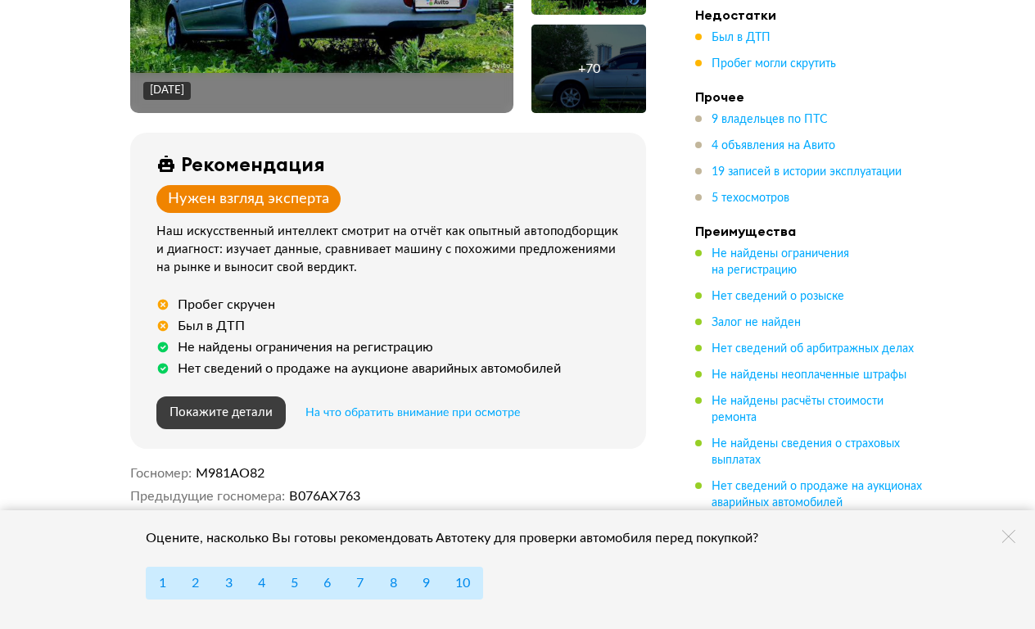
click at [256, 410] on span "Покажите детали" at bounding box center [221, 412] width 103 height 12
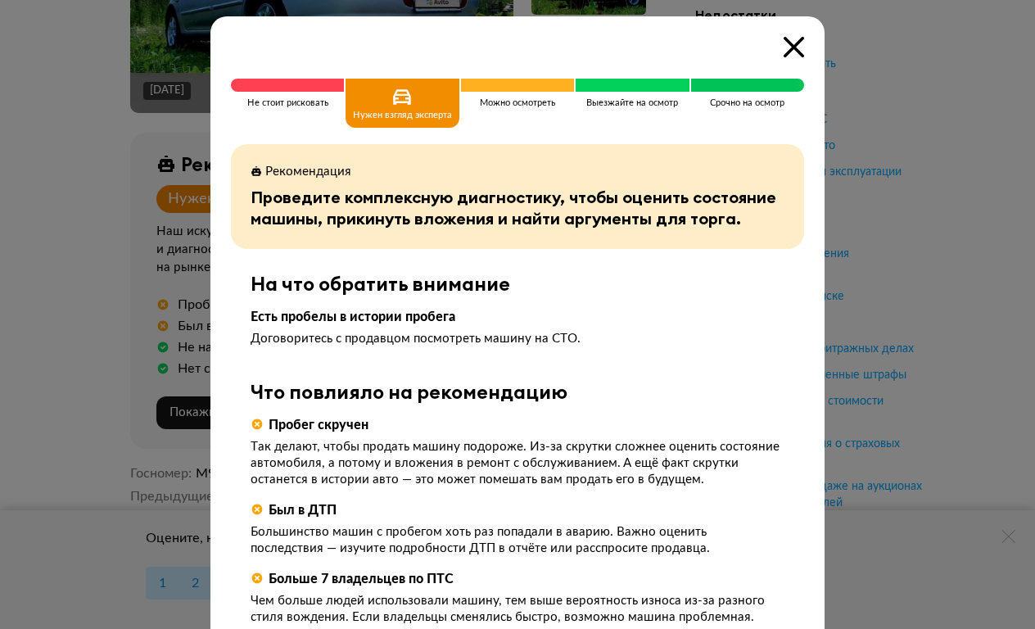
click at [792, 42] on icon at bounding box center [794, 47] width 20 height 20
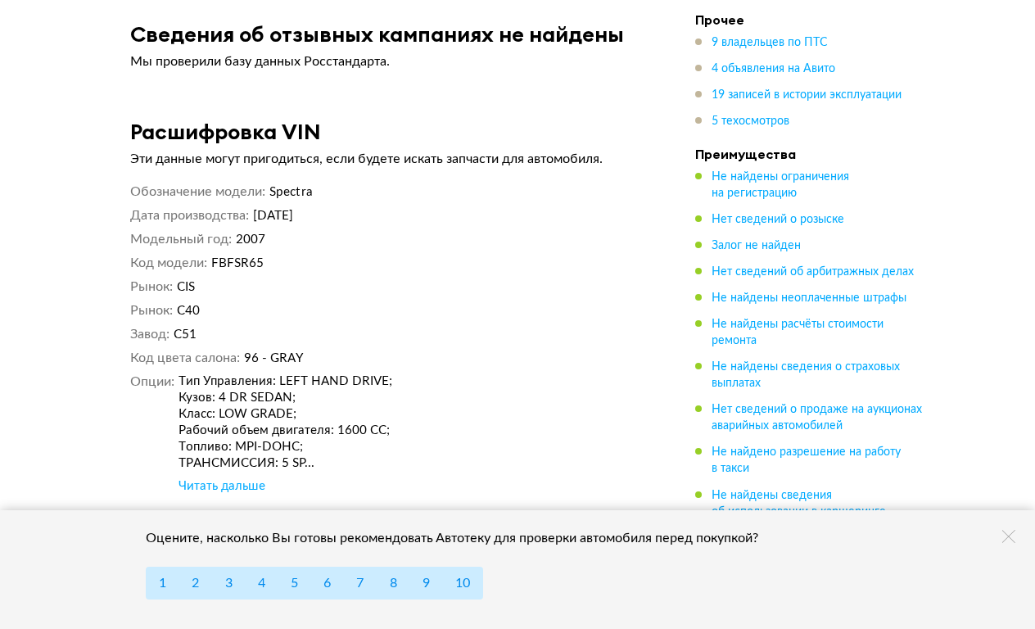
scroll to position [10582, 0]
click at [242, 478] on div "Читать дальше" at bounding box center [222, 486] width 87 height 16
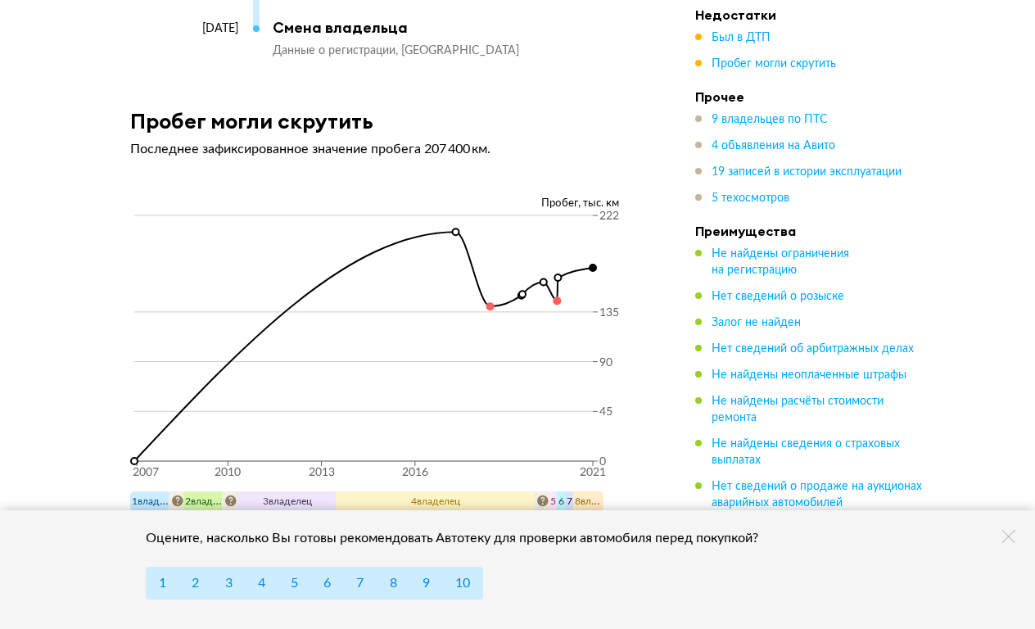
scroll to position [8944, 0]
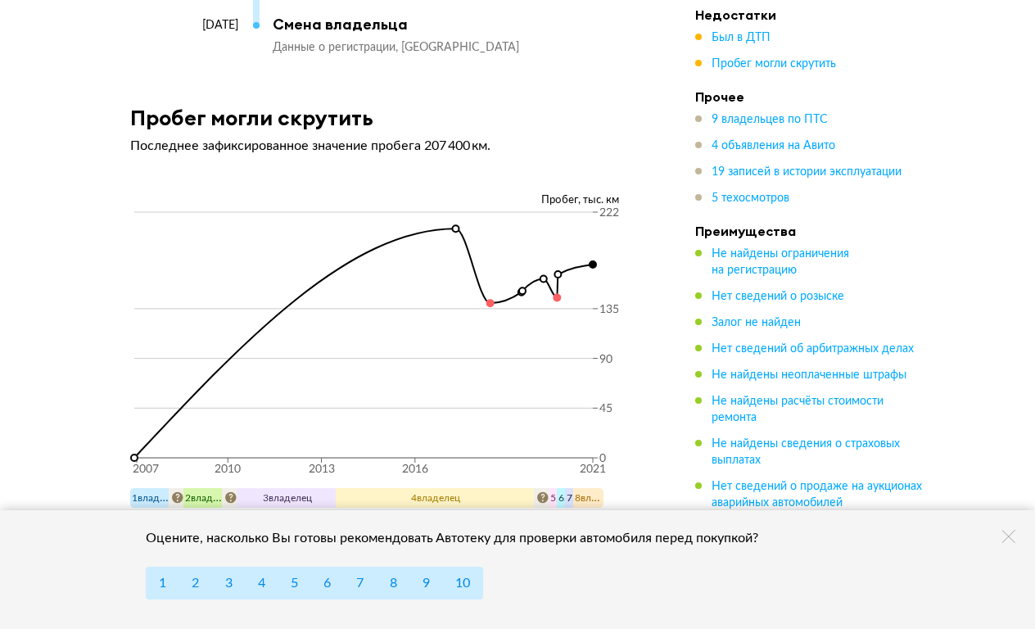
click at [595, 261] on circle at bounding box center [593, 264] width 7 height 7
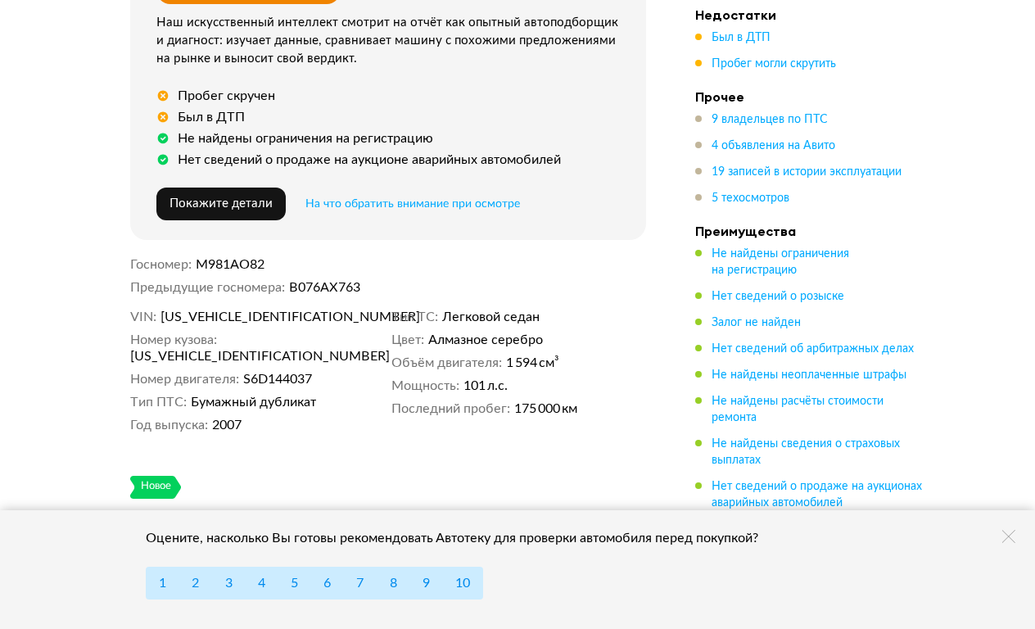
scroll to position [689, 0]
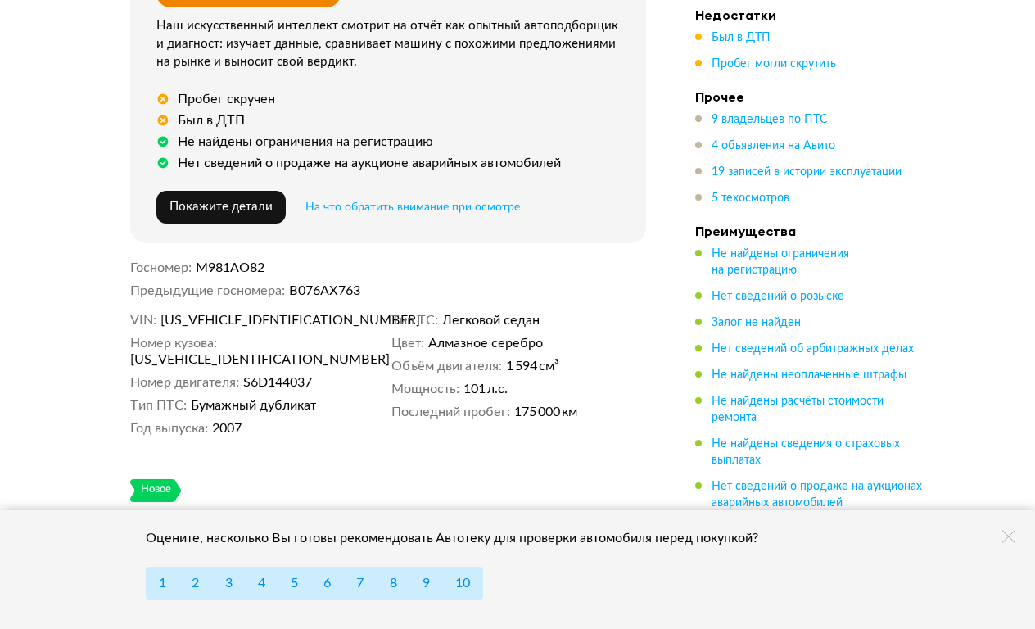
click at [337, 313] on dd "[US_VEHICLE_IDENTIFICATION_NUMBER]" at bounding box center [273, 320] width 225 height 16
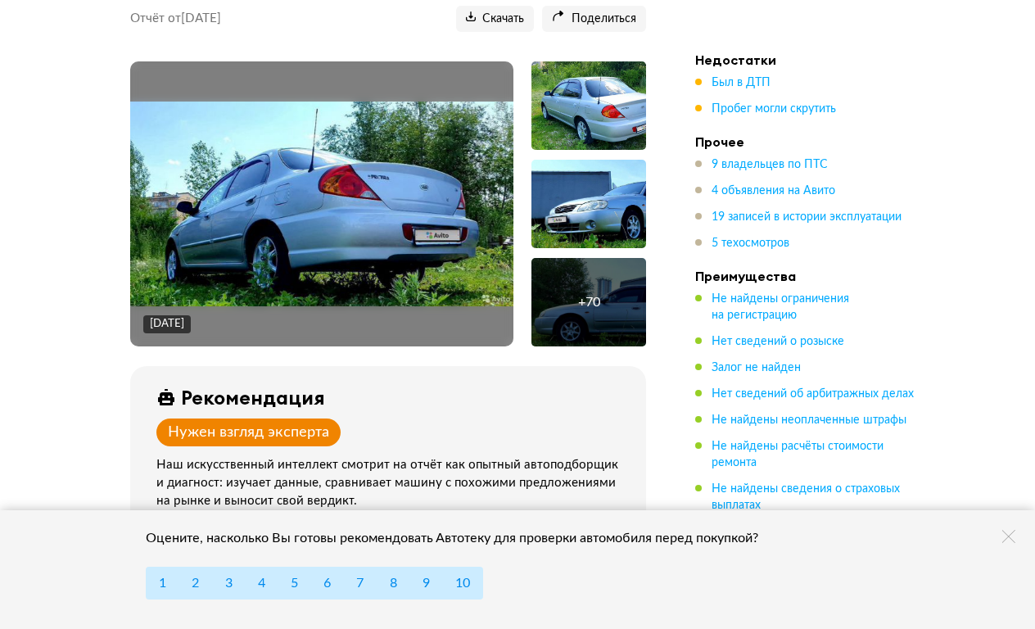
scroll to position [250, 0]
click at [783, 185] on span "4 объявления на Авито" at bounding box center [774, 190] width 124 height 11
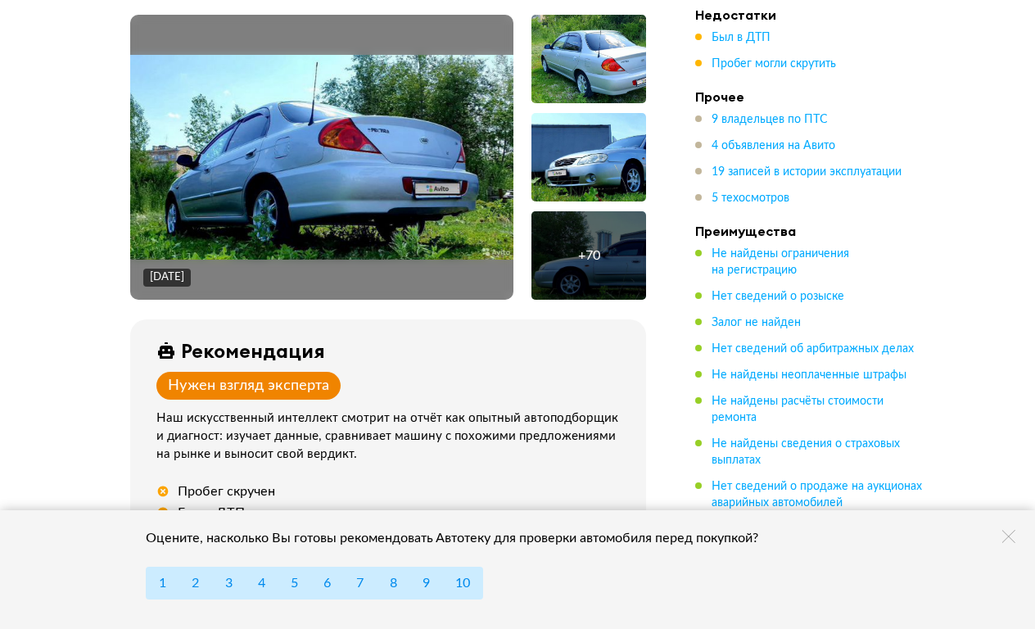
scroll to position [324, 0]
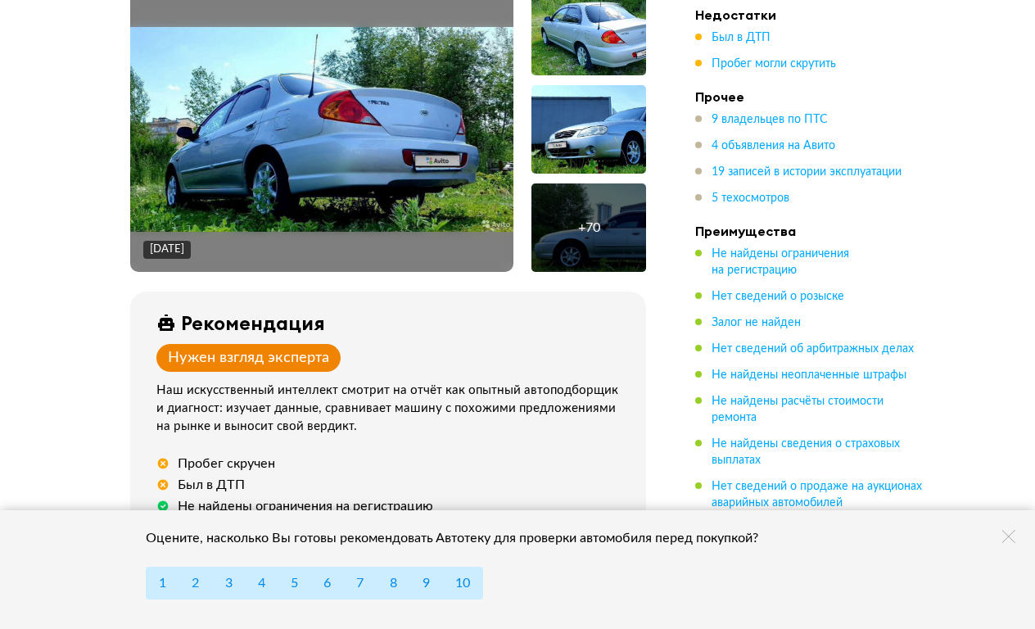
click at [595, 194] on div "+ 70" at bounding box center [589, 227] width 115 height 88
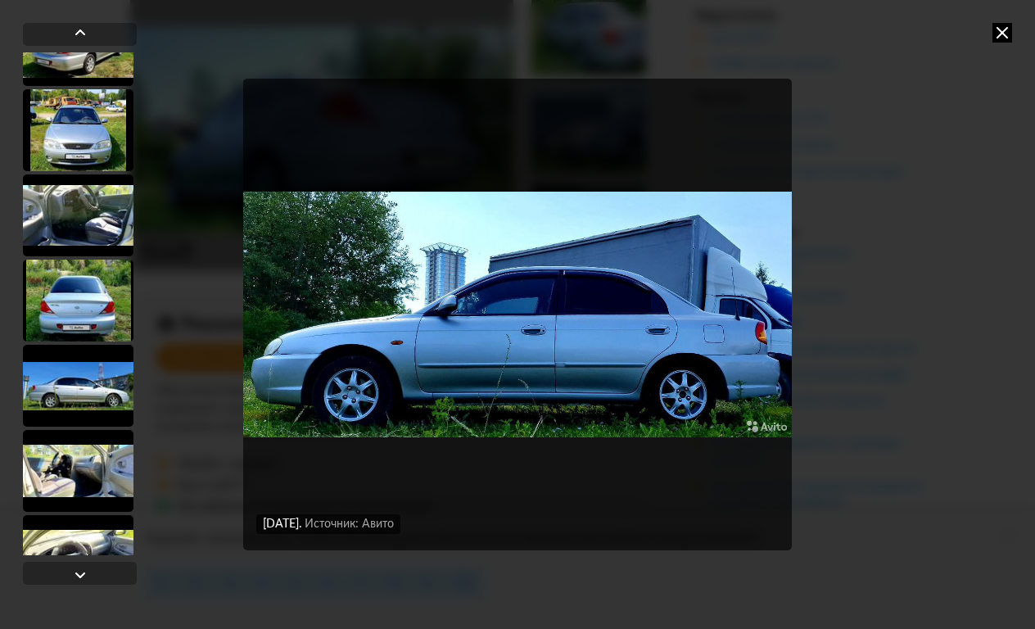
scroll to position [903, 0]
click at [89, 471] on div at bounding box center [78, 470] width 111 height 82
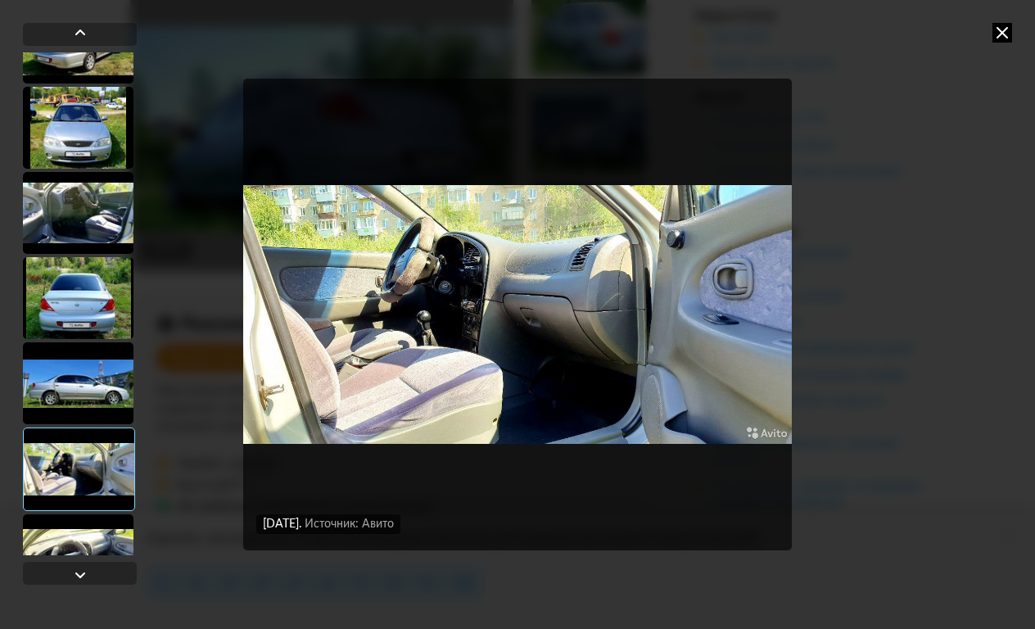
click at [999, 35] on icon at bounding box center [1003, 33] width 20 height 20
